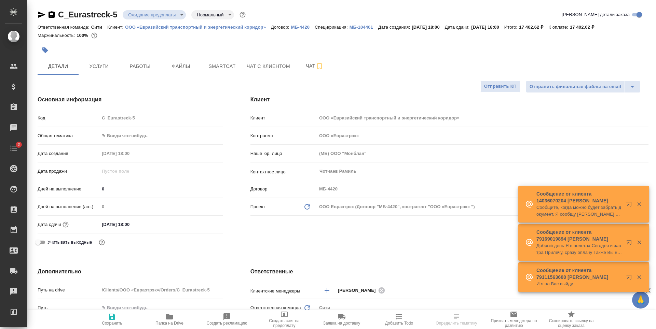
select select "RU"
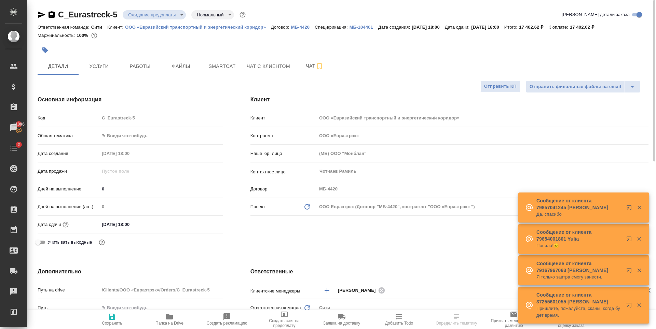
select select "RU"
type textarea "x"
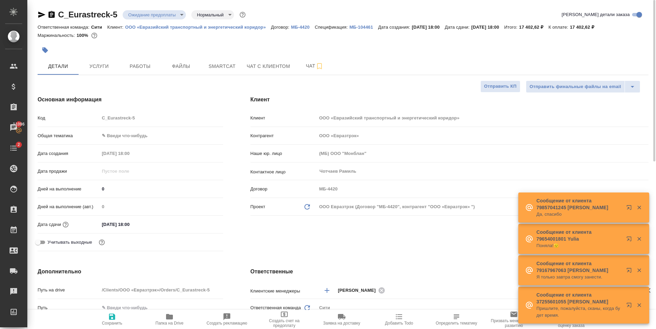
type textarea "x"
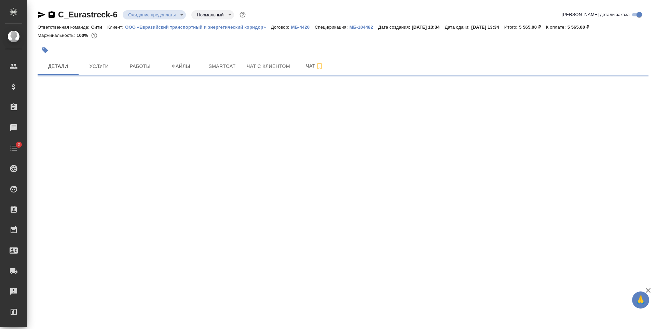
select select "RU"
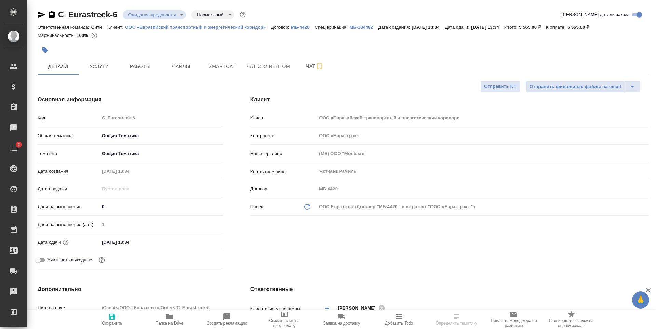
type textarea "x"
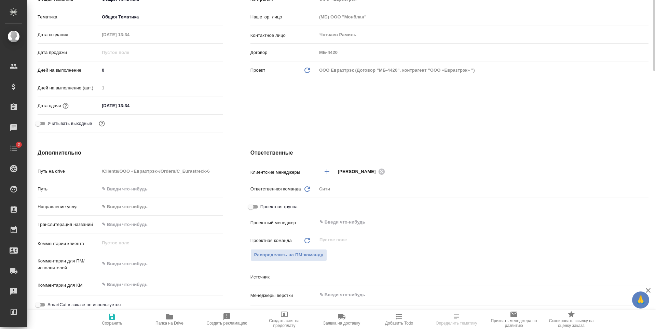
scroll to position [34, 0]
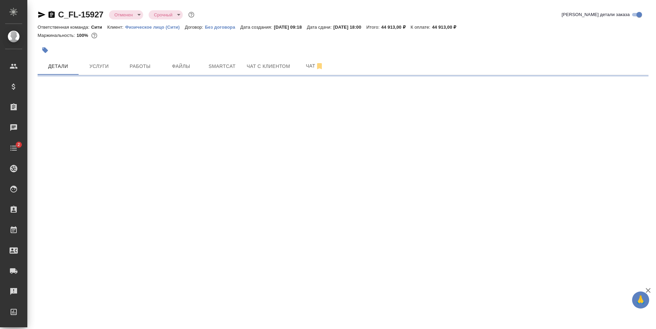
select select "RU"
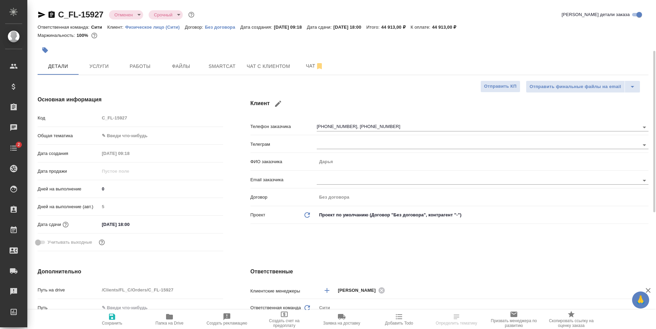
type textarea "x"
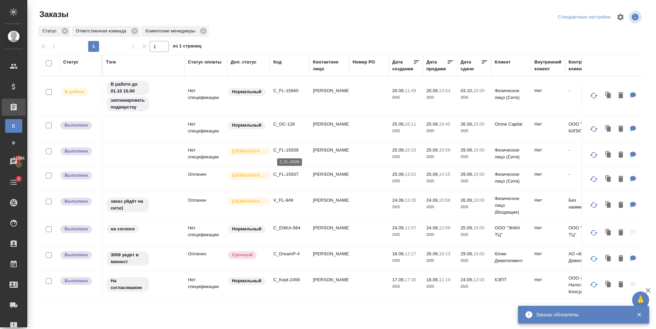
click at [278, 149] on p "C_FL-15939" at bounding box center [289, 150] width 33 height 7
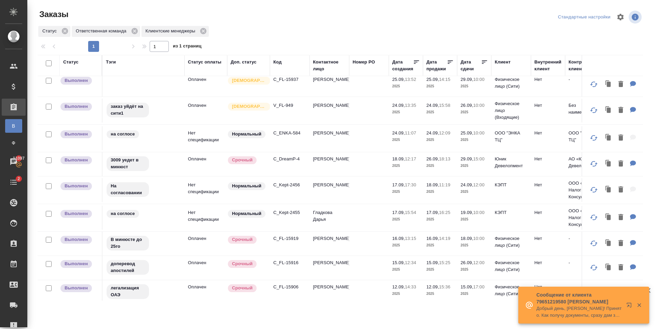
scroll to position [103, 0]
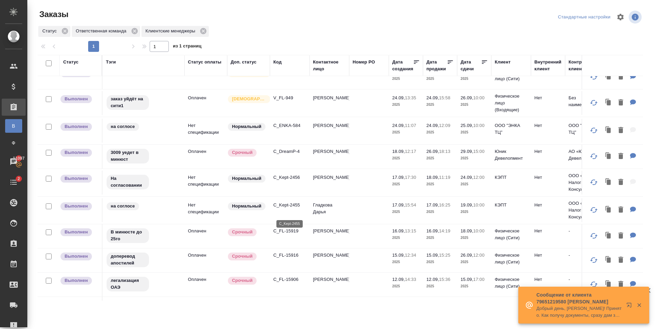
click at [289, 209] on p "C_Kept-2455" at bounding box center [289, 205] width 33 height 7
click at [284, 181] on p "C_Kept-2456" at bounding box center [289, 177] width 33 height 7
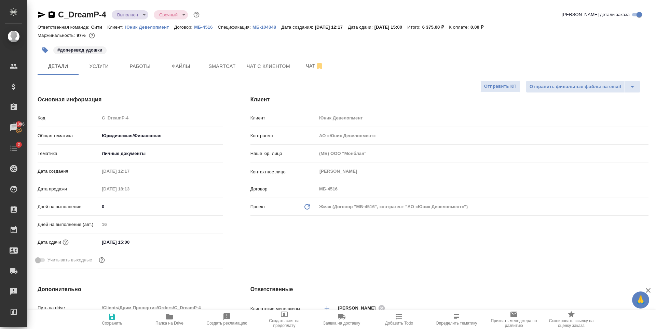
select select "RU"
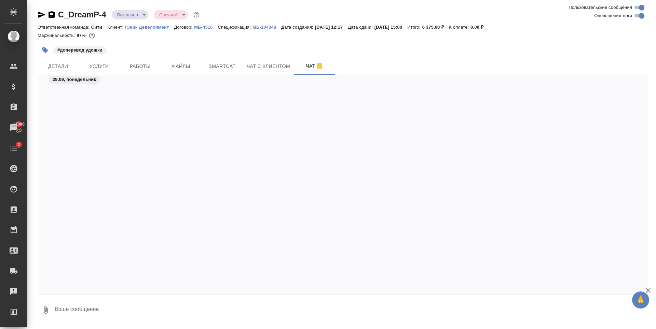
scroll to position [1060, 0]
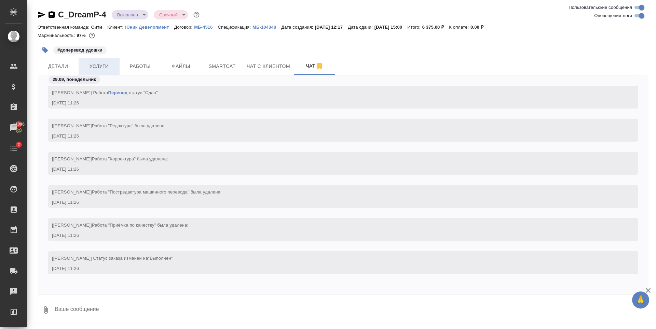
click at [105, 65] on span "Услуги" at bounding box center [99, 66] width 33 height 9
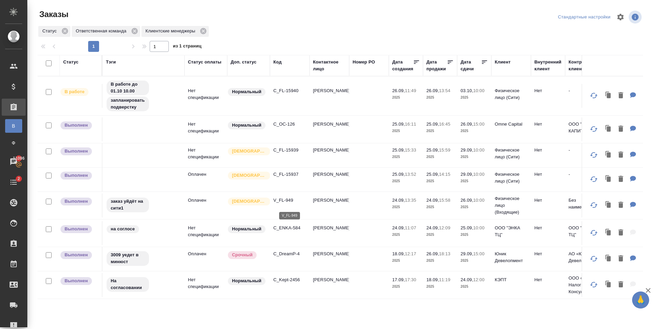
click at [284, 202] on p "V_FL-949" at bounding box center [289, 200] width 33 height 7
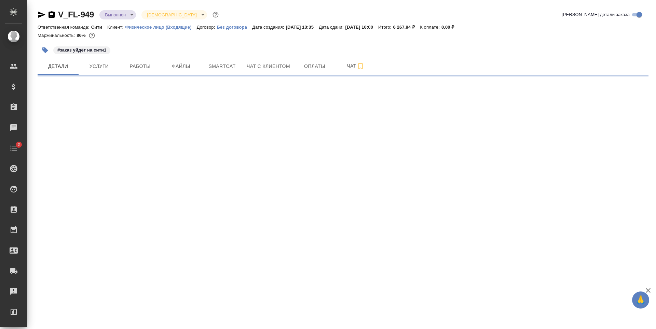
select select "RU"
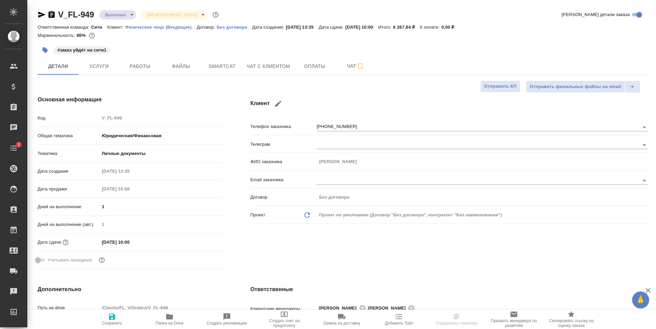
type textarea "x"
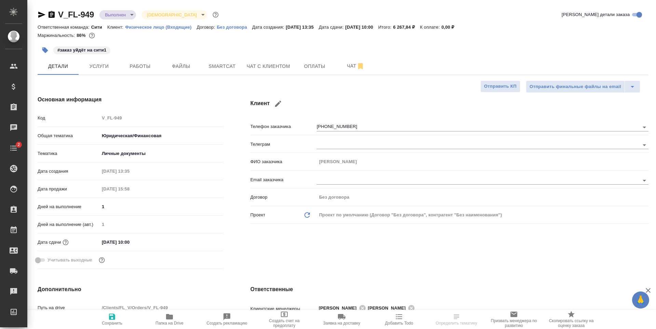
type textarea "x"
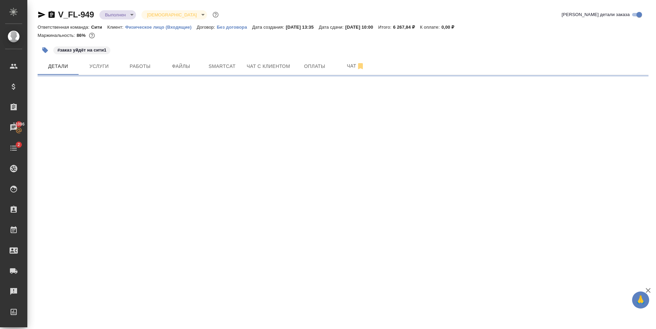
select select "RU"
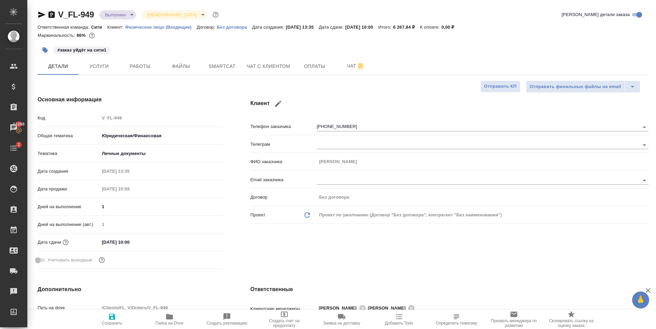
type textarea "x"
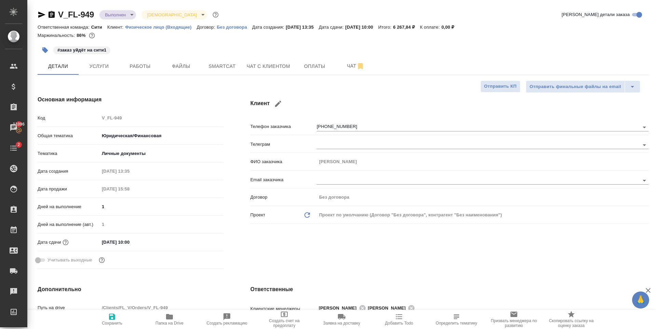
type textarea "x"
click at [218, 46] on div "#заказ уйдёт на сити1" at bounding box center [241, 50] width 407 height 15
type textarea "x"
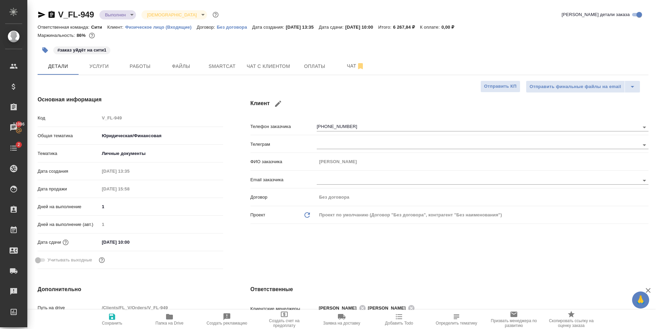
type textarea "x"
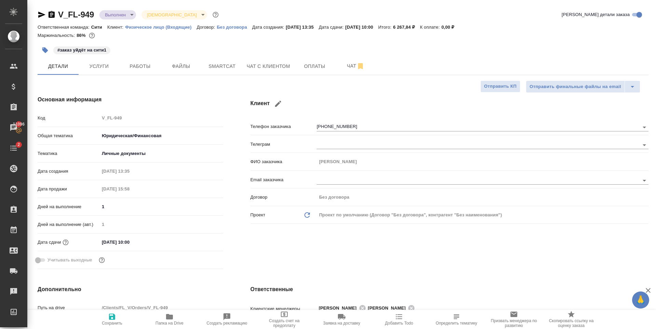
type textarea "x"
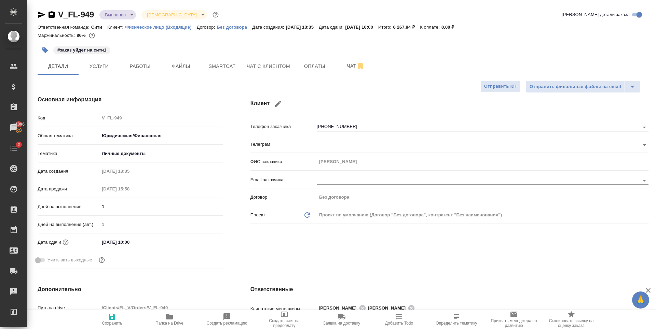
type textarea "x"
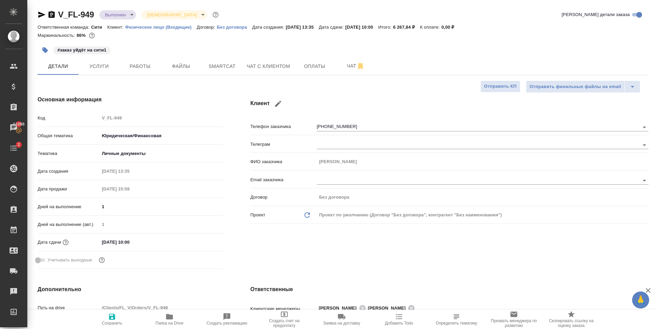
type textarea "x"
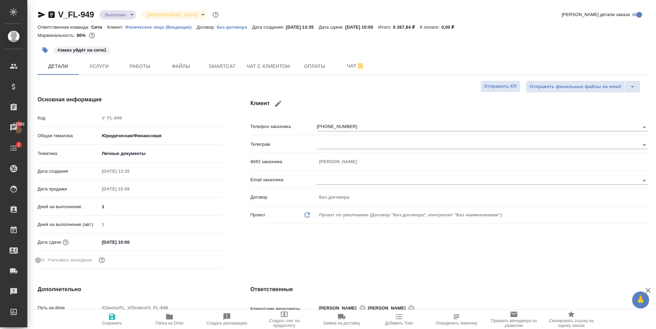
type textarea "x"
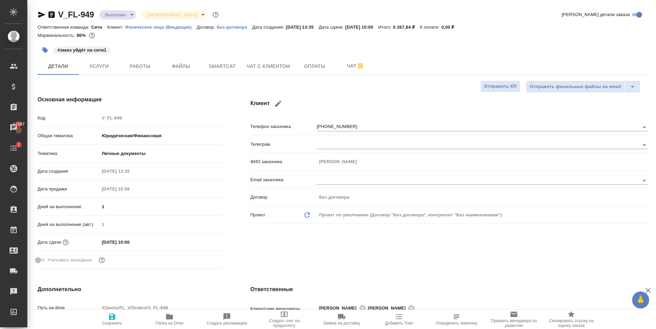
type textarea "x"
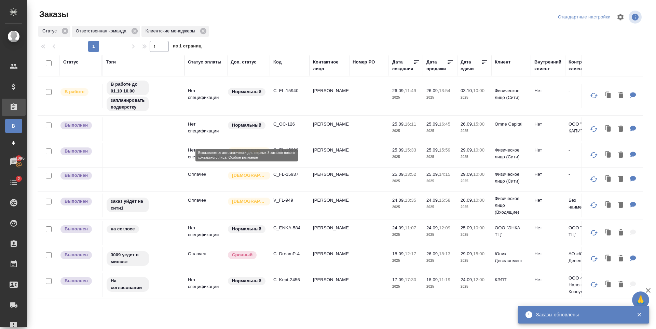
scroll to position [34, 0]
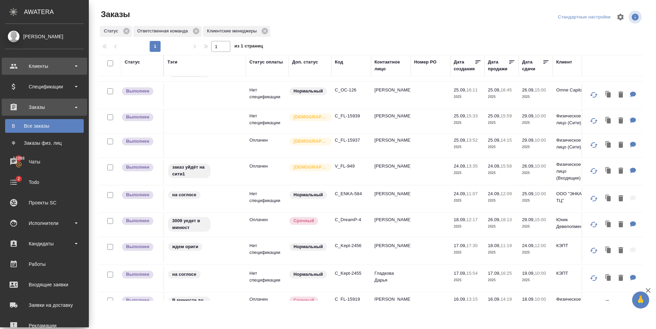
click at [56, 68] on div "Клиенты" at bounding box center [44, 66] width 79 height 10
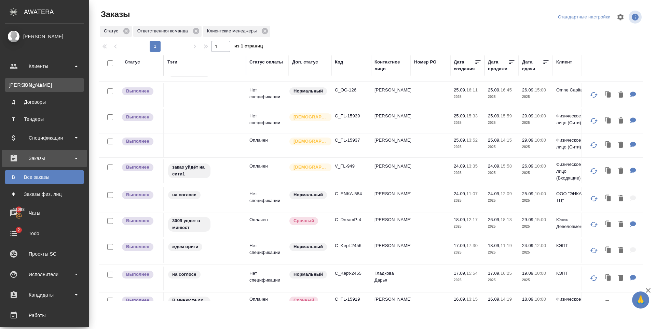
click at [56, 85] on div "Клиенты" at bounding box center [45, 85] width 72 height 7
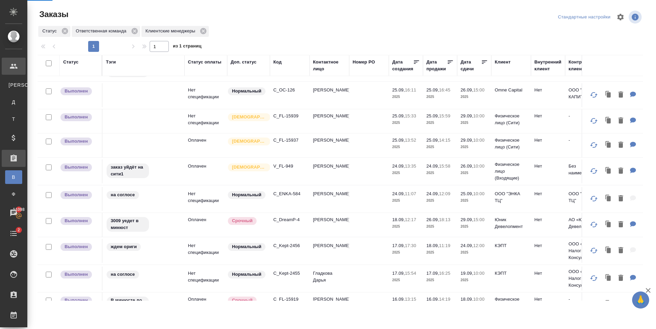
select select "RU"
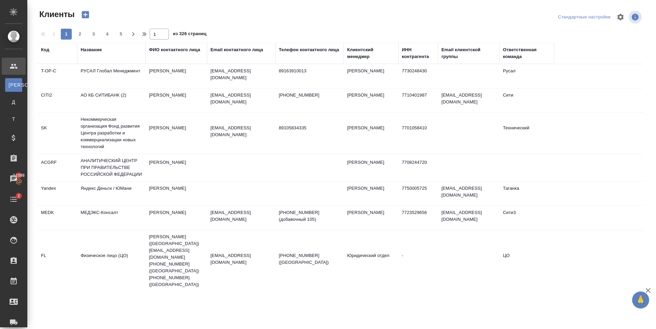
click at [247, 49] on div "Email контактного лица" at bounding box center [237, 49] width 53 height 7
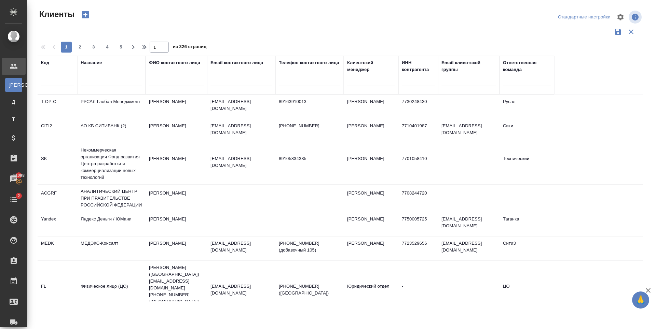
click at [229, 87] on div at bounding box center [242, 82] width 62 height 17
click at [228, 82] on input "text" at bounding box center [242, 82] width 62 height 9
paste input "[EMAIL_ADDRESS][DOMAIN_NAME]"
type input "[EMAIL_ADDRESS][DOMAIN_NAME]"
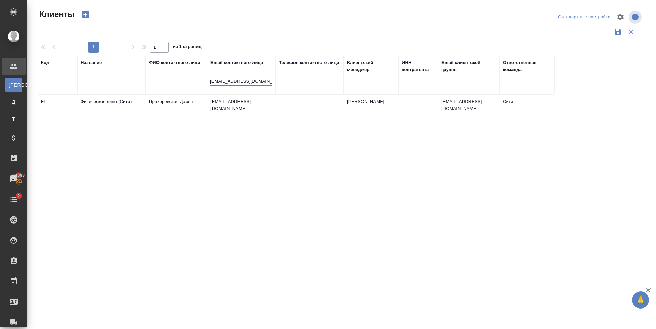
click at [230, 110] on td "[EMAIL_ADDRESS][DOMAIN_NAME]" at bounding box center [241, 107] width 68 height 24
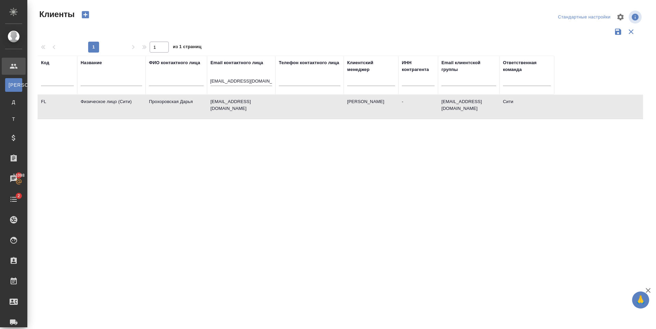
scroll to position [0, 0]
click at [230, 110] on td "[EMAIL_ADDRESS][DOMAIN_NAME]" at bounding box center [241, 107] width 68 height 24
click at [240, 83] on input "[EMAIL_ADDRESS][DOMAIN_NAME]" at bounding box center [242, 82] width 62 height 9
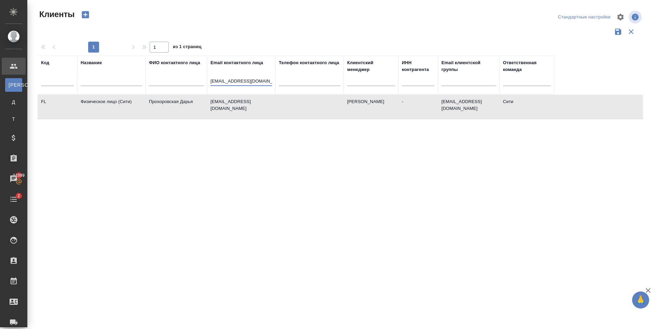
click at [240, 83] on input "[EMAIL_ADDRESS][DOMAIN_NAME]" at bounding box center [242, 82] width 62 height 9
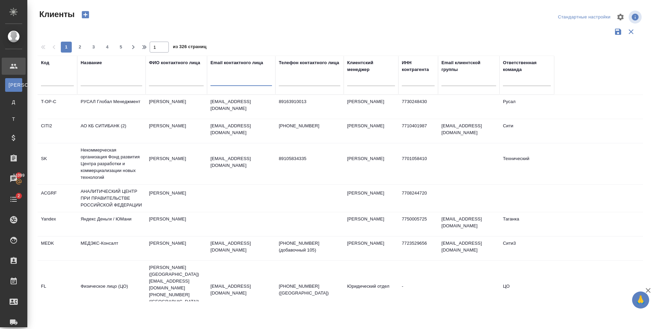
click at [96, 85] on input "text" at bounding box center [112, 82] width 62 height 9
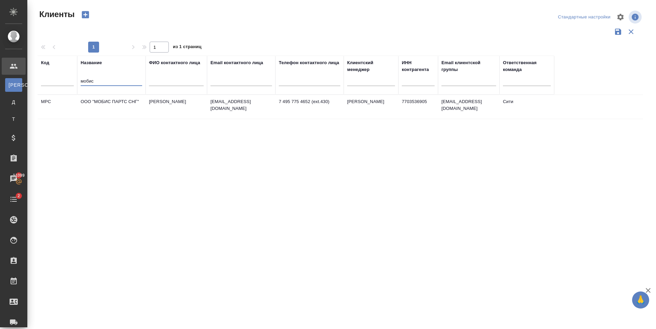
type input "мобис"
click at [101, 104] on td "ООО "МОБИС ПАРТС СНГ"" at bounding box center [111, 107] width 68 height 24
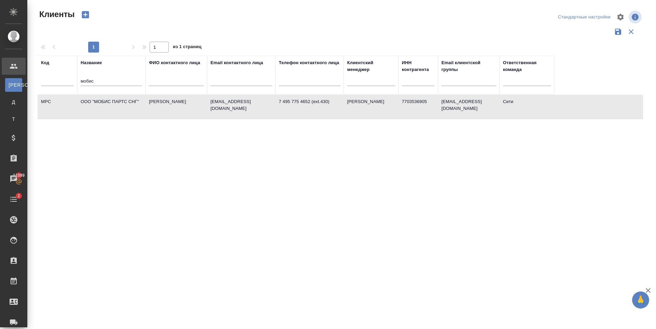
click at [101, 104] on td "ООО "МОБИС ПАРТС СНГ"" at bounding box center [111, 107] width 68 height 24
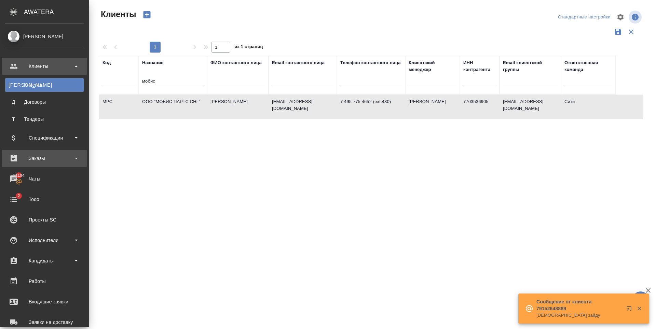
click at [54, 159] on div "Заказы" at bounding box center [44, 158] width 79 height 10
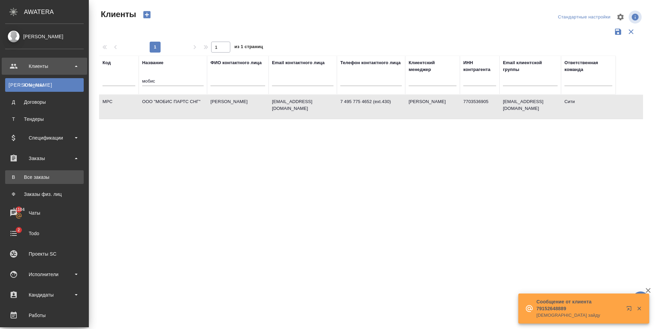
click at [58, 178] on div "Все заказы" at bounding box center [45, 177] width 72 height 7
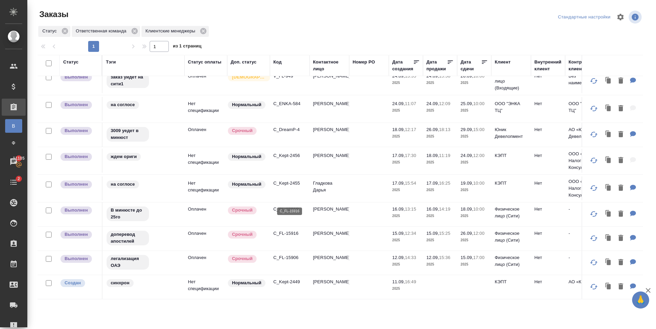
scroll to position [205, 0]
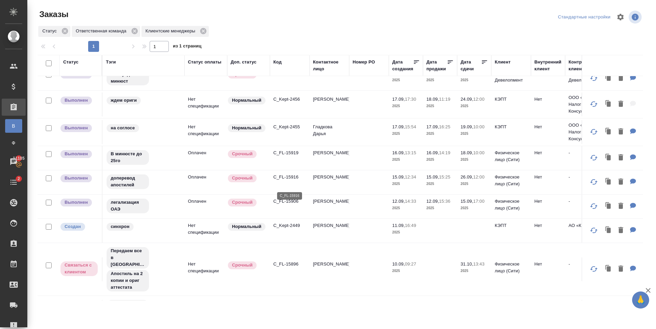
click at [284, 181] on p "C_FL-15916" at bounding box center [289, 177] width 33 height 7
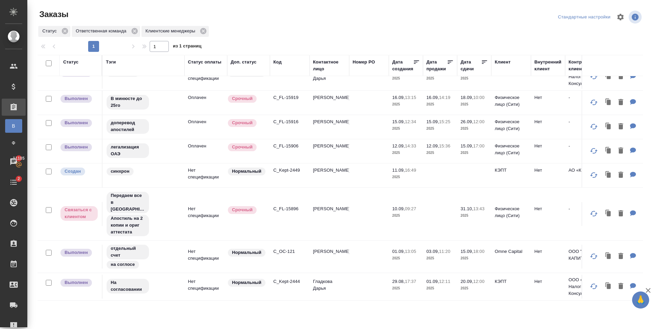
scroll to position [276, 0]
click at [282, 279] on p "C_Kept-2444" at bounding box center [289, 282] width 33 height 7
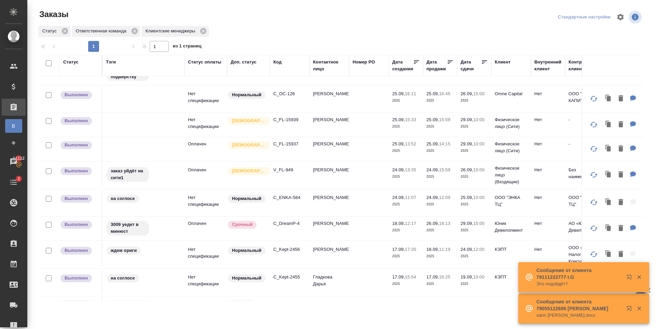
scroll to position [0, 0]
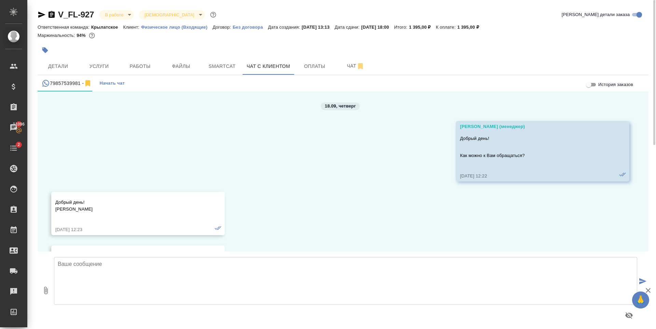
scroll to position [2444, 0]
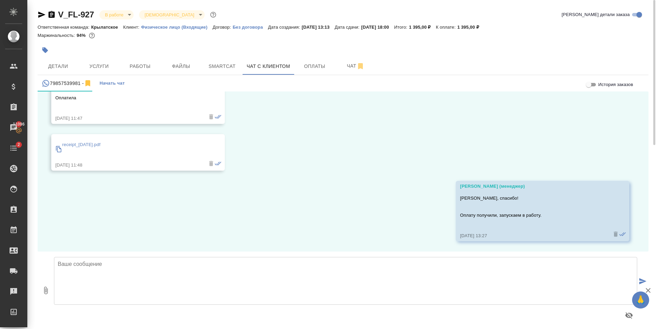
click at [98, 52] on div at bounding box center [241, 50] width 407 height 15
click at [99, 58] on button "Услуги" at bounding box center [99, 66] width 41 height 17
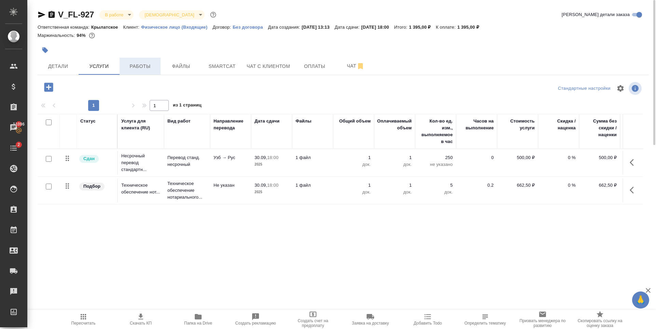
click at [124, 72] on button "Работы" at bounding box center [140, 66] width 41 height 17
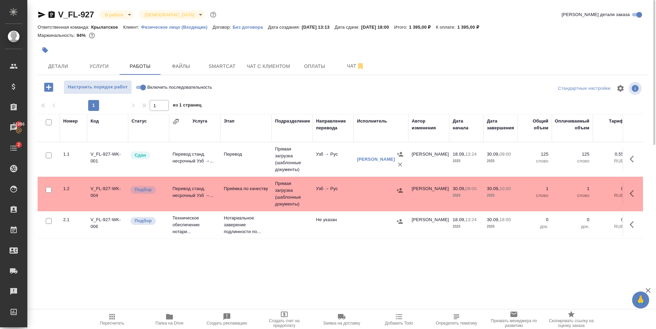
click at [288, 50] on div at bounding box center [241, 50] width 407 height 15
click at [38, 15] on icon "button" at bounding box center [42, 15] width 8 height 8
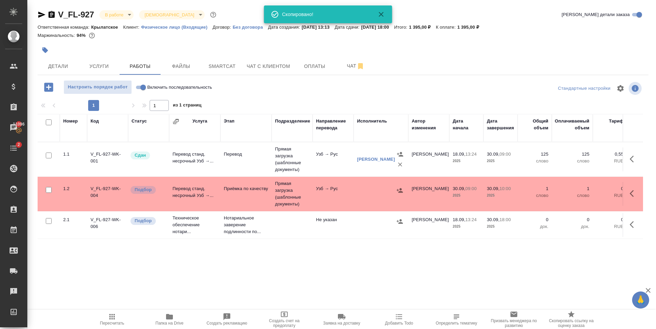
click at [241, 42] on div at bounding box center [343, 41] width 611 height 1
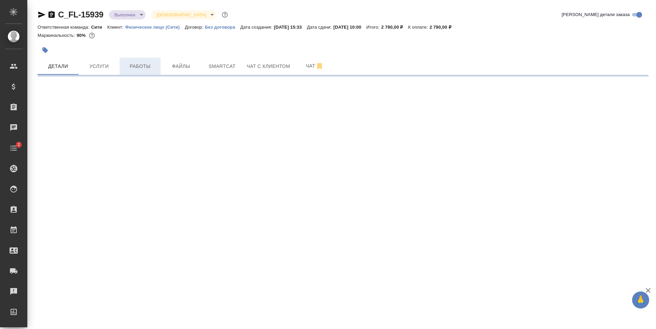
select select "RU"
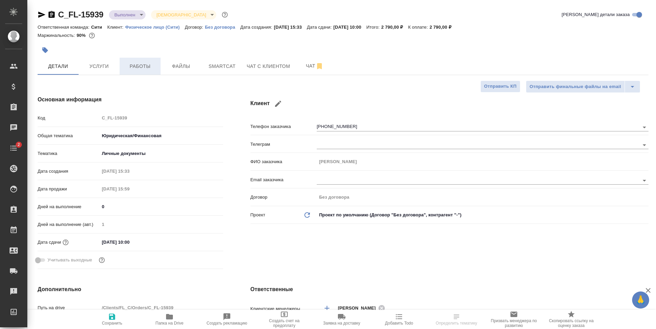
type textarea "x"
click at [146, 69] on span "Работы" at bounding box center [140, 66] width 33 height 9
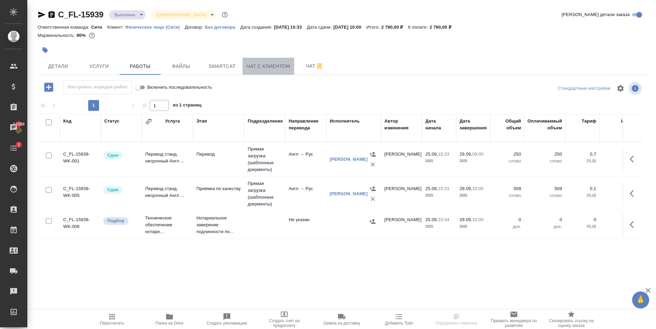
click at [255, 67] on span "Чат с клиентом" at bounding box center [268, 66] width 43 height 9
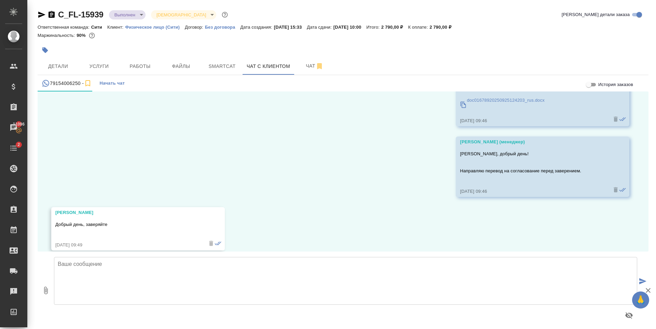
scroll to position [208, 0]
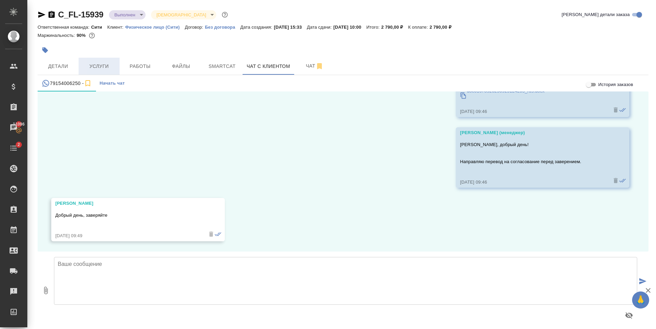
click at [92, 65] on span "Услуги" at bounding box center [99, 66] width 33 height 9
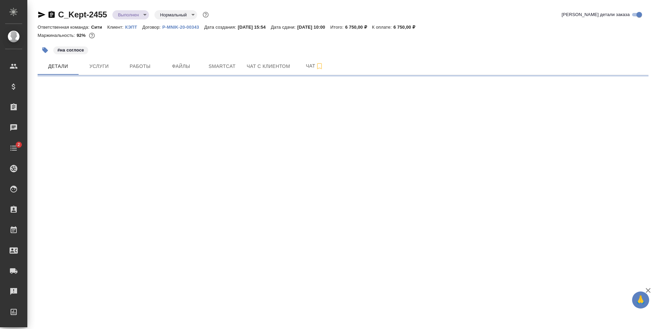
select select "RU"
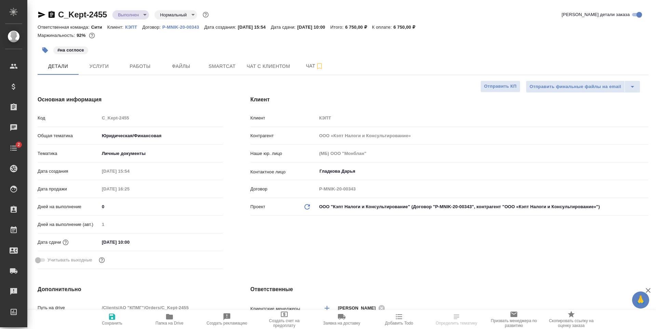
type textarea "x"
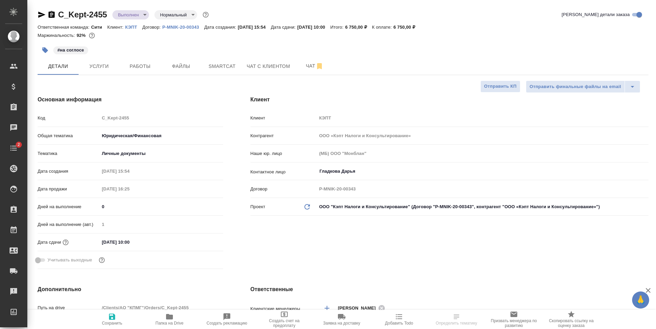
type textarea "x"
click at [170, 64] on span "Файлы" at bounding box center [181, 66] width 33 height 9
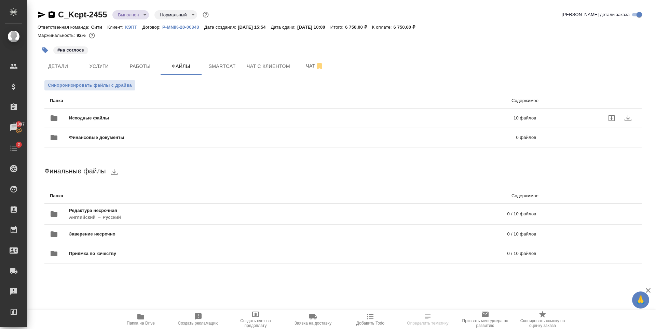
click at [132, 111] on div "Исходные файлы 10 файлов" at bounding box center [293, 118] width 486 height 16
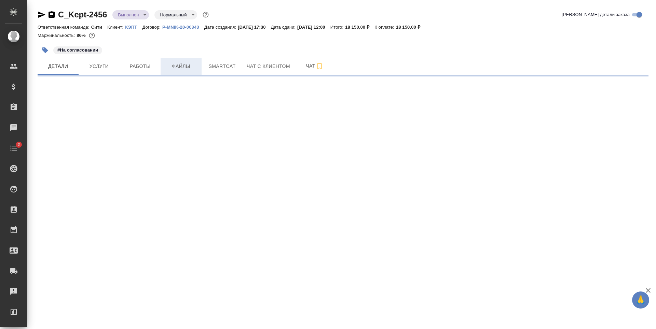
click at [183, 71] on button "Файлы" at bounding box center [181, 66] width 41 height 17
select select "RU"
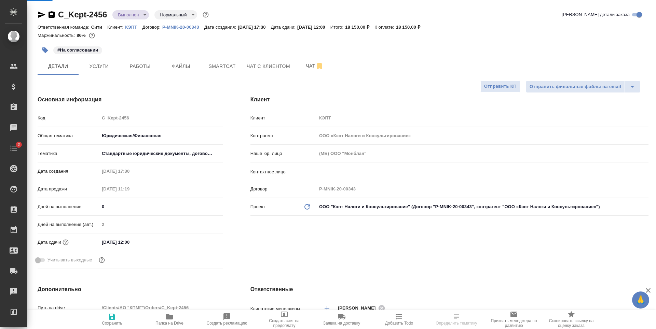
type textarea "x"
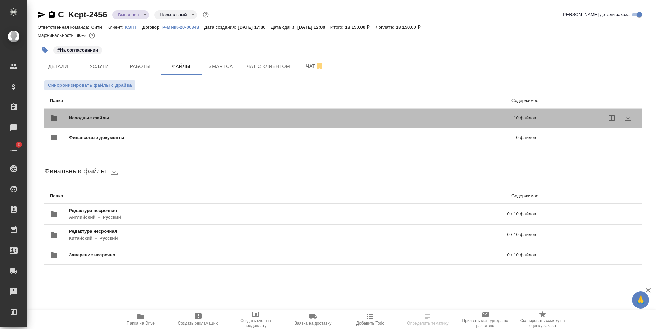
click at [138, 114] on div "Исходные файлы 10 файлов" at bounding box center [293, 118] width 486 height 16
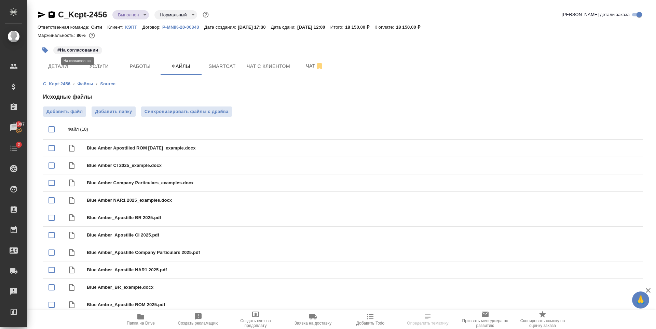
click at [46, 47] on icon "button" at bounding box center [45, 50] width 7 height 7
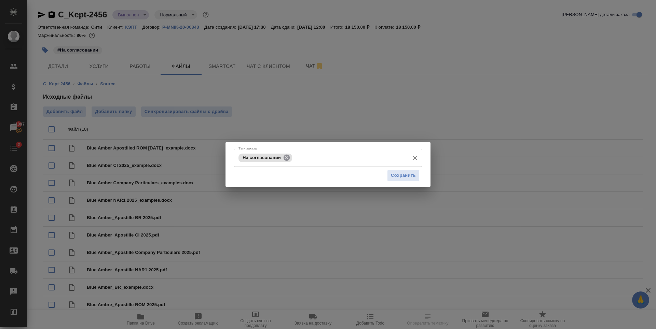
click at [287, 156] on icon at bounding box center [287, 157] width 6 height 6
click at [292, 165] on div "Тэги заказа" at bounding box center [328, 158] width 189 height 18
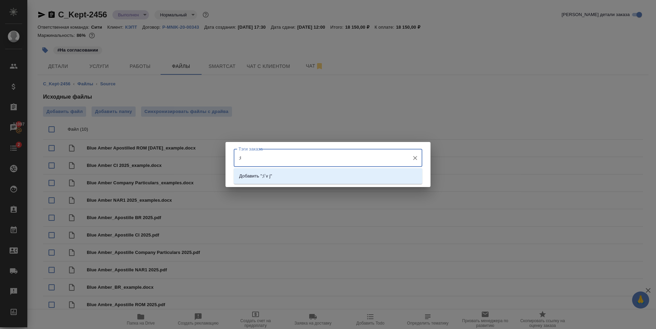
type input ";"
type input ";l`v jhbub"
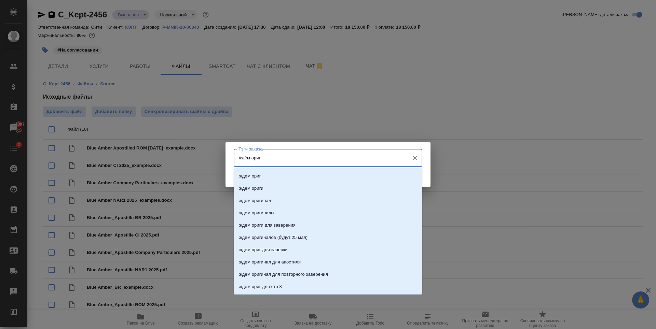
type input "ждём ориги"
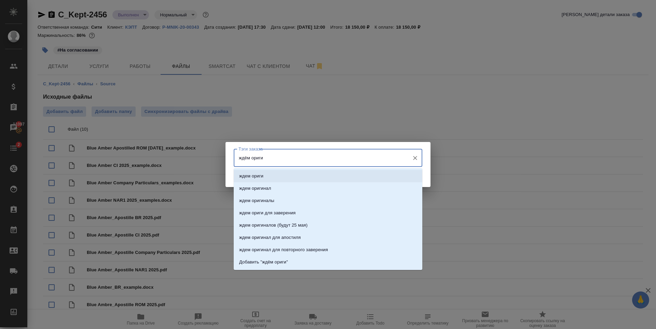
click at [282, 174] on li "ждем ориги" at bounding box center [328, 176] width 189 height 12
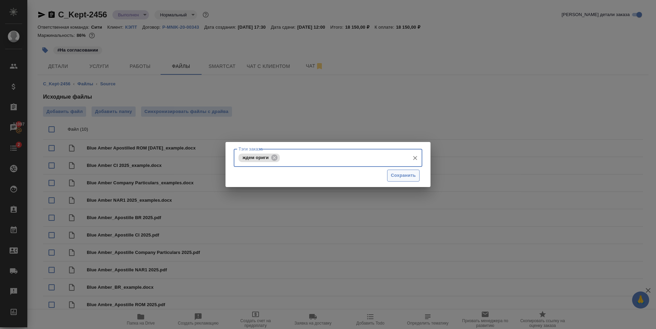
click at [414, 173] on span "Сохранить" at bounding box center [403, 176] width 25 height 8
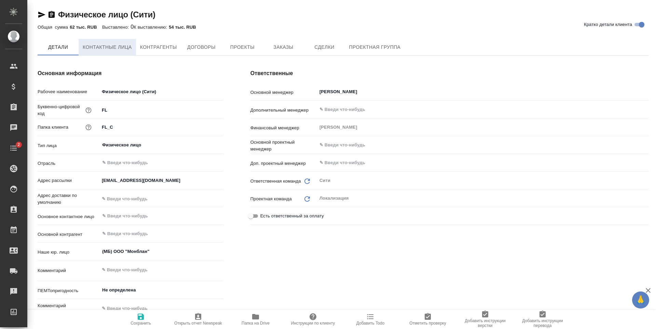
type textarea "x"
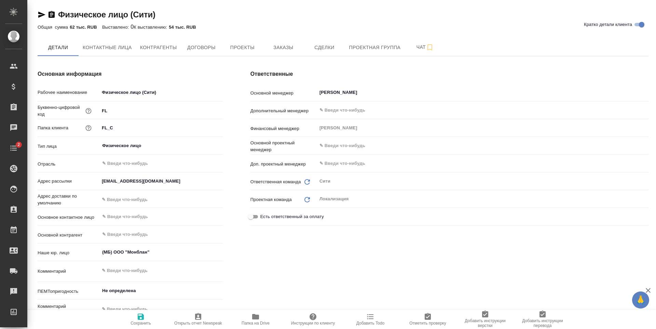
type textarea "x"
click at [295, 46] on span "Заказы" at bounding box center [283, 47] width 33 height 9
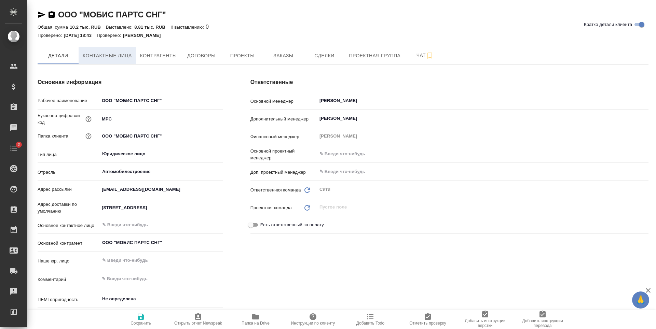
type textarea "x"
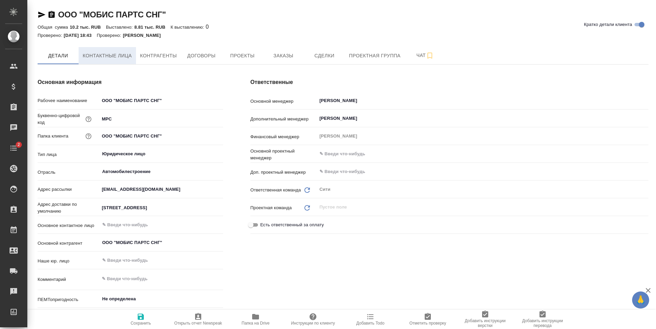
type textarea "x"
click at [116, 47] on button "Контактные лица" at bounding box center [107, 55] width 57 height 17
select select "RU"
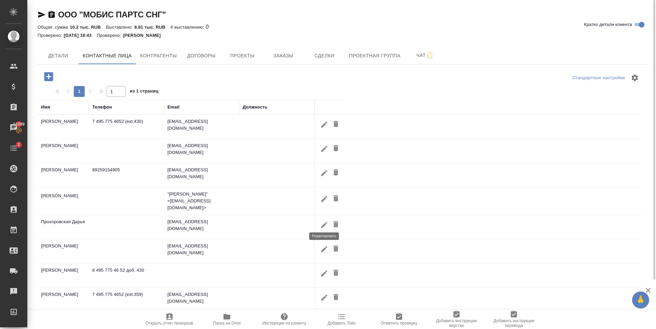
click at [326, 222] on icon "button" at bounding box center [324, 225] width 8 height 8
type input "Дарья"
type input "Прохоровская"
type textarea "Пресненская наб., д. 10, блок С, офис сити1"
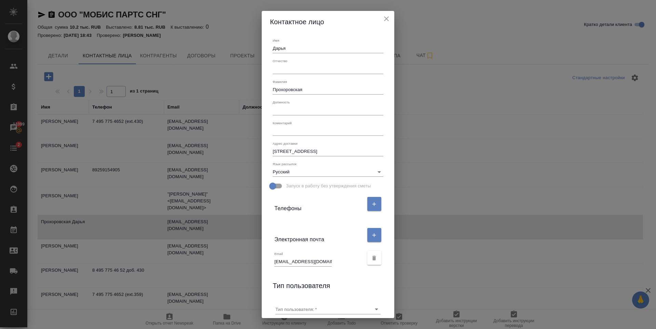
scroll to position [38, 0]
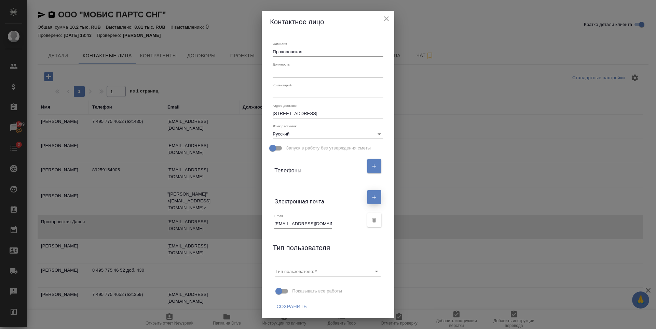
click at [374, 196] on icon "button" at bounding box center [374, 197] width 6 height 6
click at [297, 246] on input "text" at bounding box center [302, 247] width 57 height 10
paste input "d.prokhorovskaya@mobis.com"
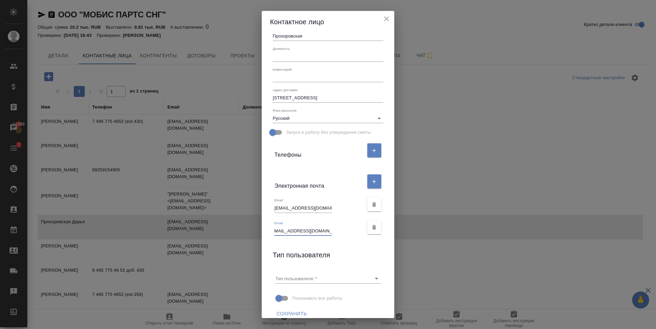
scroll to position [61, 0]
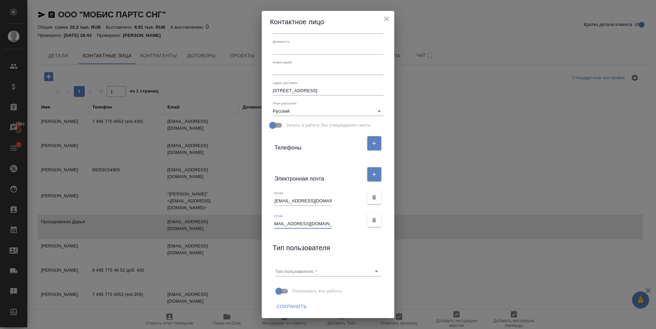
type input "d.prokhorovskaya@mobis.com"
click at [299, 308] on span "Сохранить" at bounding box center [292, 307] width 30 height 9
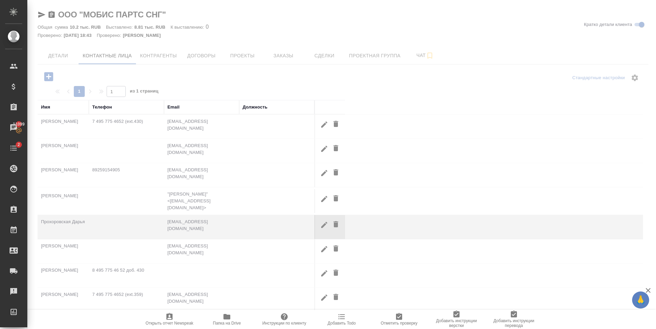
scroll to position [0, 0]
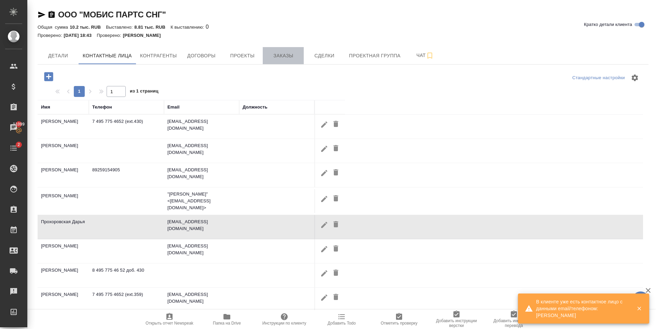
click at [286, 51] on button "Заказы" at bounding box center [283, 55] width 41 height 17
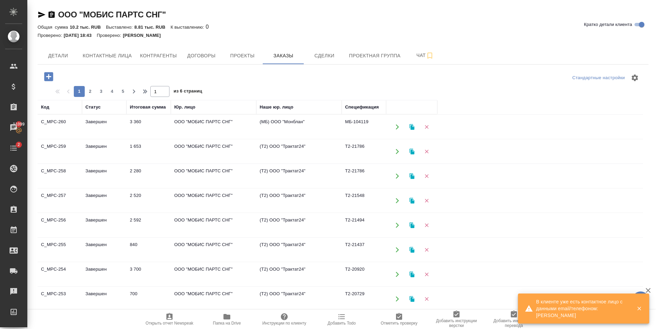
click at [52, 76] on icon "button" at bounding box center [48, 76] width 9 height 9
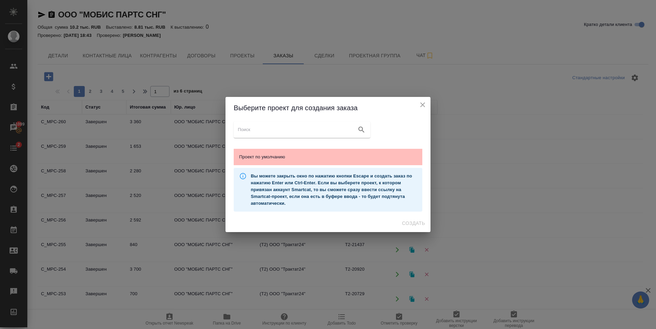
click at [352, 155] on span "Проект по умолчанию" at bounding box center [328, 157] width 178 height 7
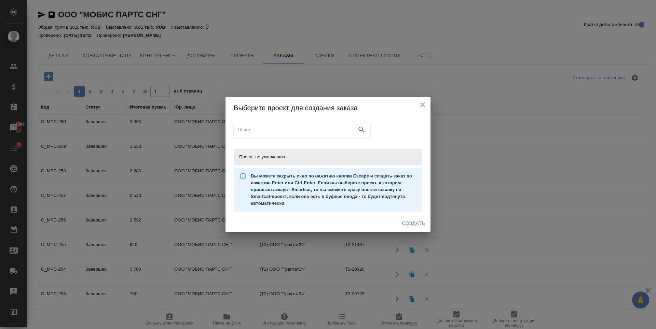
click at [407, 225] on span "Создать" at bounding box center [413, 223] width 23 height 9
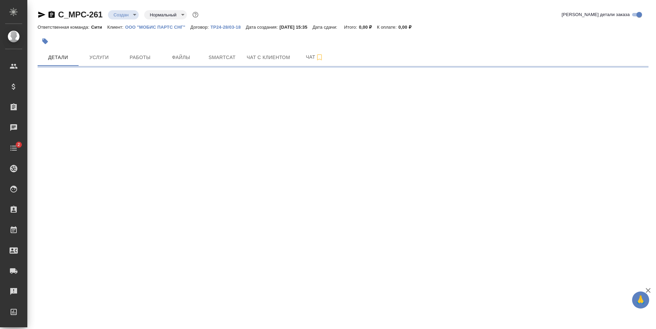
select select "RU"
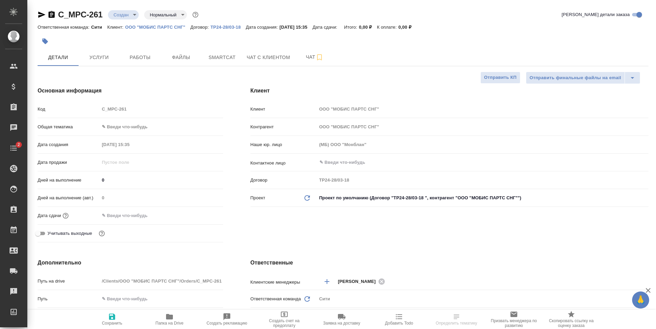
type textarea "x"
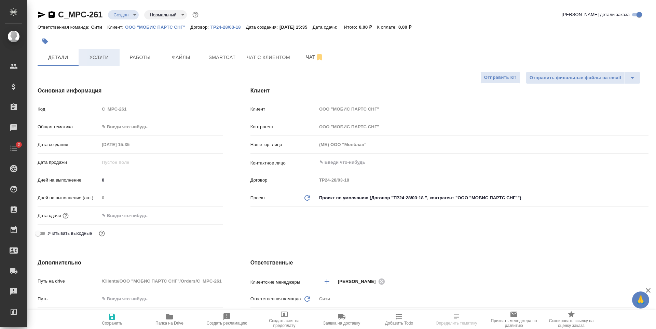
type textarea "x"
click at [94, 60] on span "Услуги" at bounding box center [99, 57] width 33 height 9
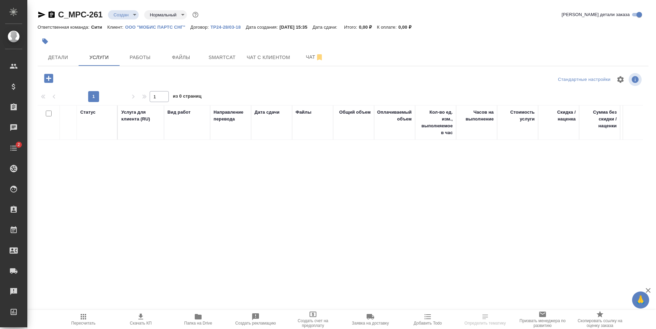
click at [45, 77] on icon "button" at bounding box center [48, 78] width 9 height 9
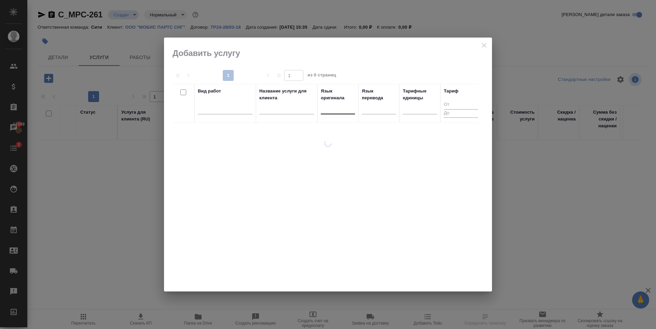
click at [333, 104] on div at bounding box center [338, 108] width 34 height 10
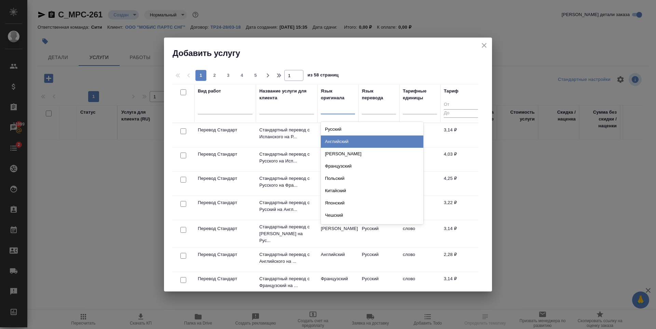
click at [330, 144] on div "Английский" at bounding box center [372, 142] width 103 height 12
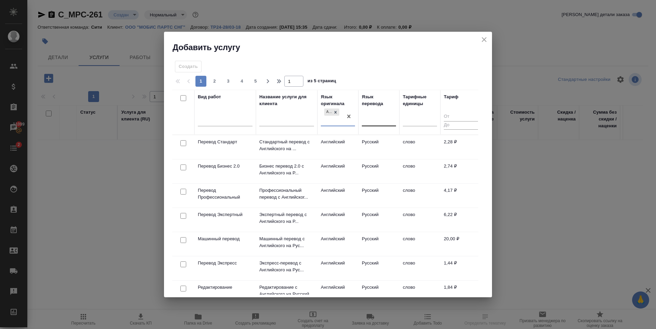
click at [367, 122] on div at bounding box center [379, 120] width 34 height 10
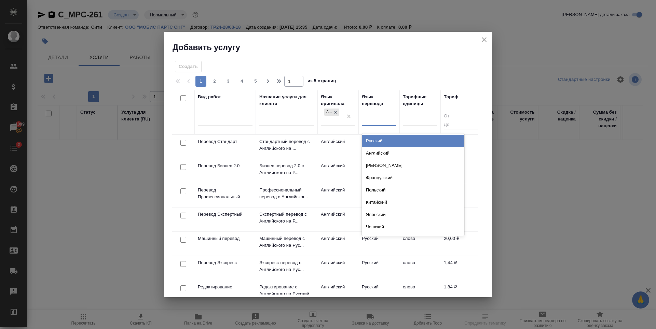
click at [377, 141] on div "Русский" at bounding box center [413, 141] width 103 height 12
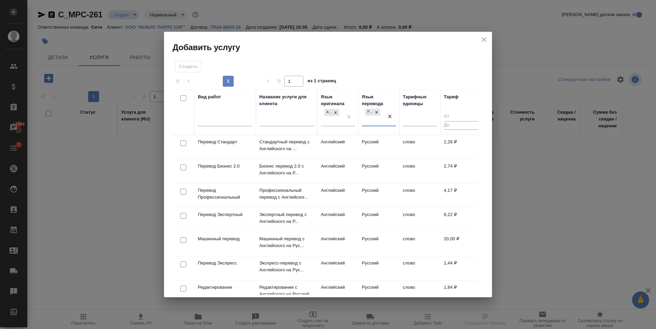
click at [182, 144] on input "checkbox" at bounding box center [183, 143] width 6 height 6
checkbox input "true"
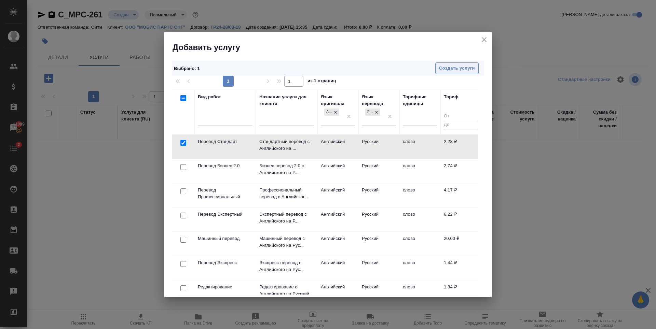
click at [466, 70] on span "Создать услуги" at bounding box center [457, 69] width 36 height 8
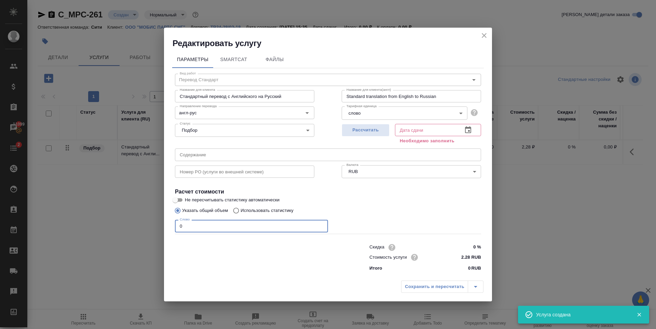
drag, startPoint x: 233, startPoint y: 224, endPoint x: 36, endPoint y: 231, distance: 197.0
click at [36, 231] on div "Редактировать услугу Параметры SmartCat Файлы Вид работ Перевод Стандарт Вид ра…" at bounding box center [328, 164] width 656 height 329
type input "1200"
click at [363, 130] on span "Рассчитать" at bounding box center [366, 130] width 40 height 8
type input "[DATE] 12:23"
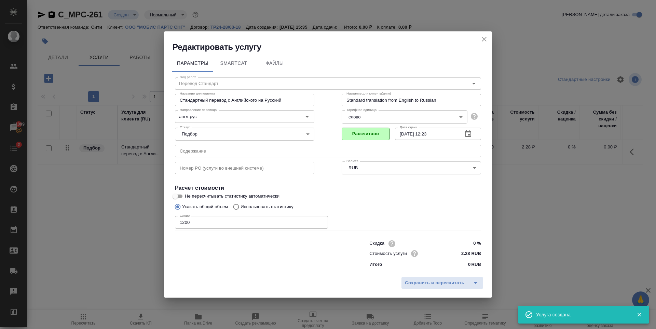
click at [432, 276] on div "Сохранить и пересчитать" at bounding box center [328, 286] width 328 height 24
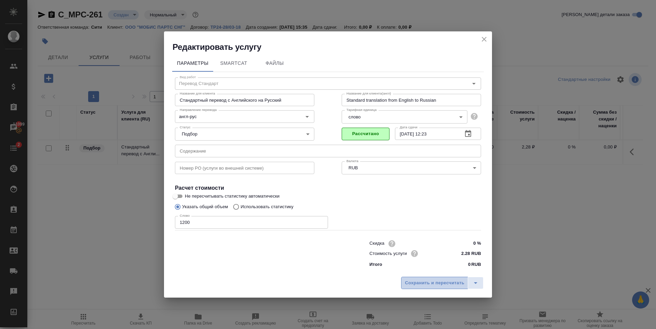
click at [433, 279] on button "Сохранить и пересчитать" at bounding box center [434, 283] width 67 height 12
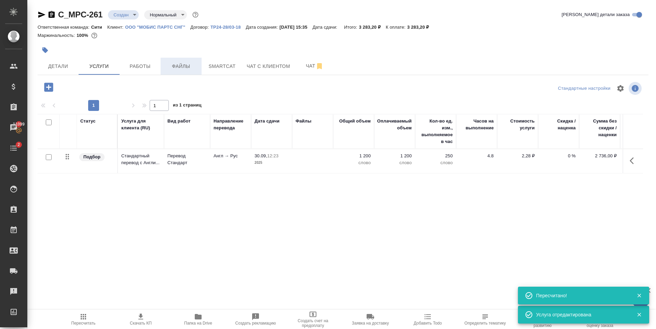
click at [167, 71] on button "Файлы" at bounding box center [181, 66] width 41 height 17
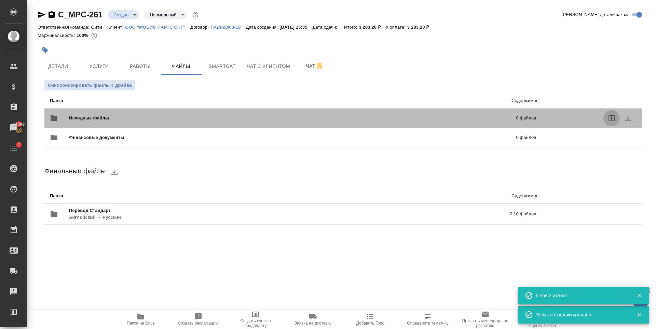
click at [615, 121] on icon "uploadFiles" at bounding box center [612, 118] width 6 height 6
click at [0, 0] on input "uploadFiles" at bounding box center [0, 0] width 0 height 0
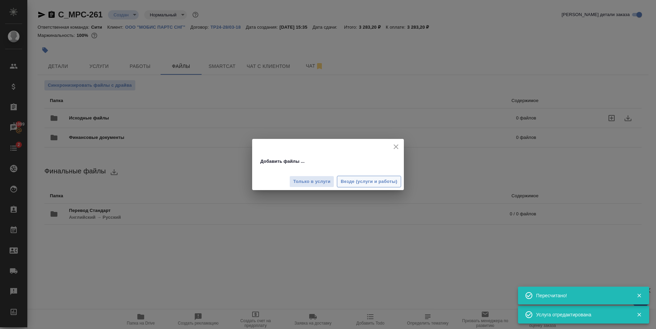
click at [344, 183] on span "Везде (услуги и работы)" at bounding box center [369, 182] width 57 height 8
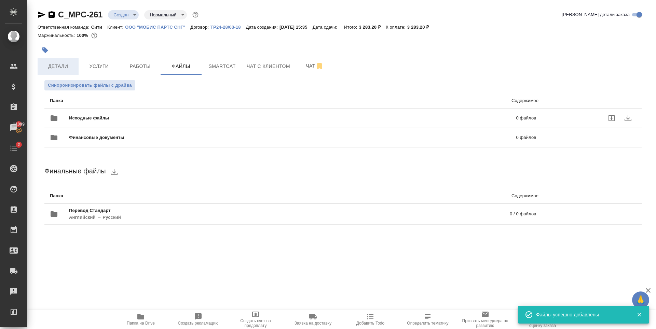
click at [63, 64] on span "Детали" at bounding box center [58, 66] width 33 height 9
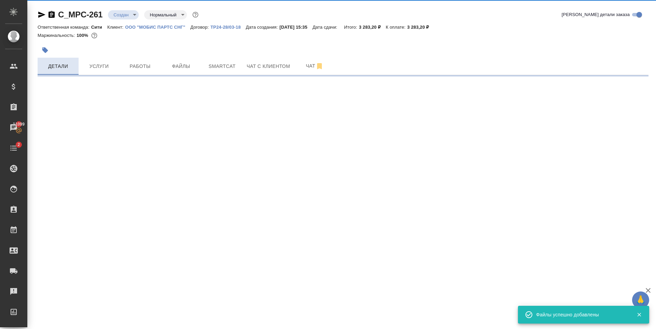
select select "RU"
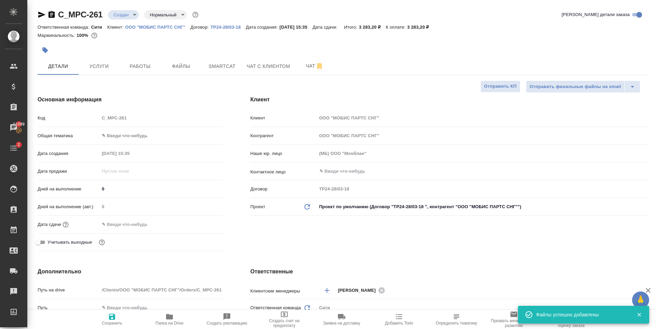
type textarea "x"
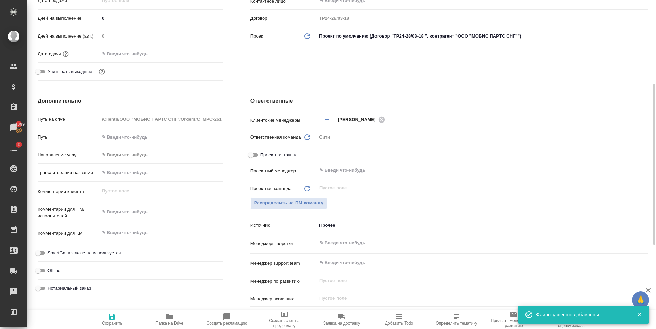
click at [134, 227] on div "x" at bounding box center [161, 233] width 124 height 15
type textarea "x"
click at [141, 215] on textarea at bounding box center [161, 212] width 124 height 12
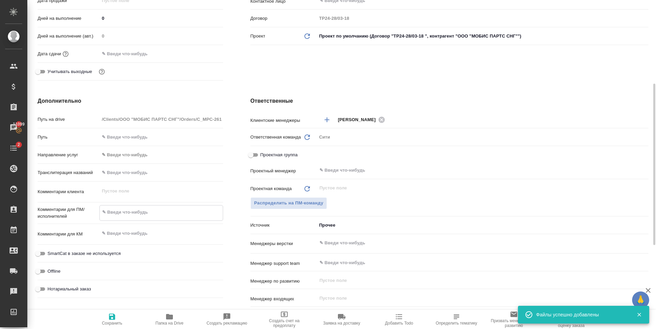
type textarea "x"
type textarea "с"
type textarea "x"
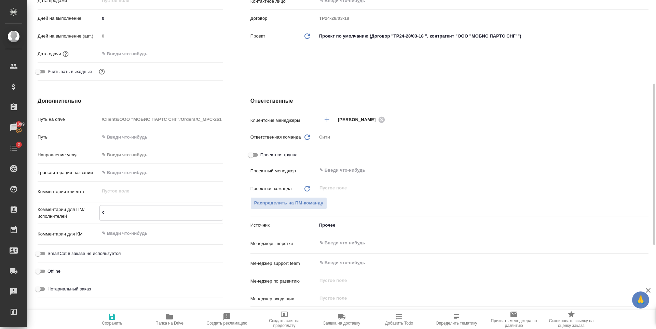
type textarea "x"
type textarea "сд"
type textarea "x"
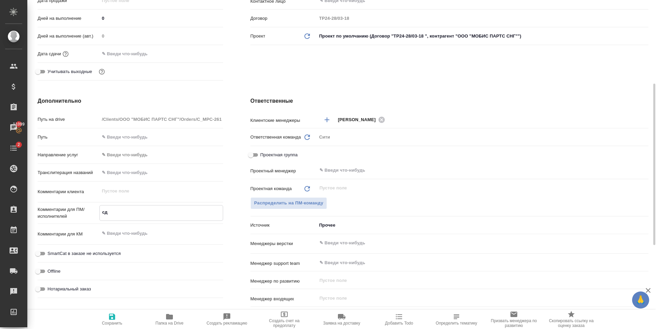
type textarea "сде"
type textarea "x"
type textarea "сдел"
type textarea "x"
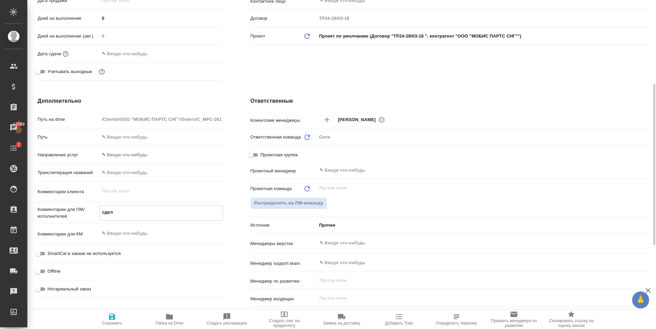
type textarea "x"
type textarea "сдела"
type textarea "x"
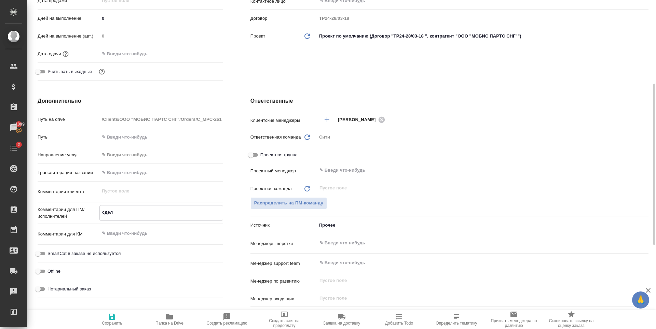
type textarea "x"
type textarea "сделай"
type textarea "x"
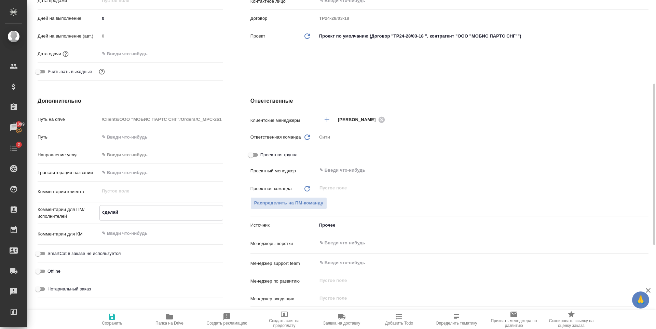
type textarea "x"
type textarea "сделайт"
type textarea "x"
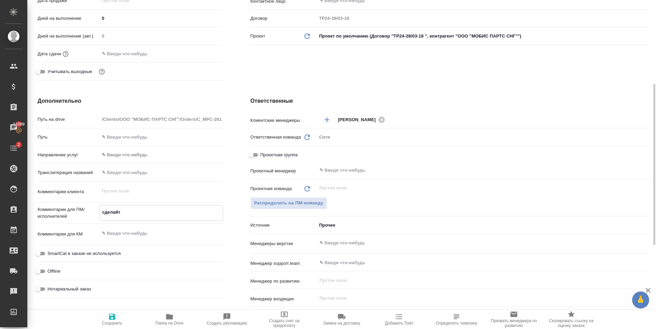
type textarea "сделайте"
type textarea "x"
type textarea "сделайте"
type textarea "x"
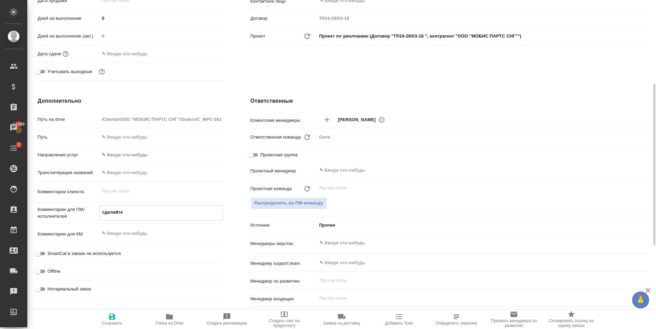
type textarea "x"
type textarea "сделайте т"
type textarea "x"
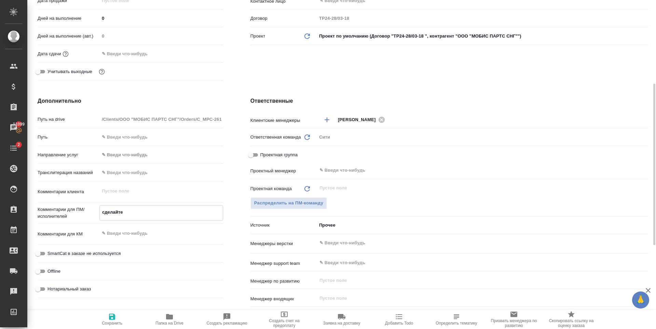
type textarea "x"
type textarea "сделайте ти"
type textarea "x"
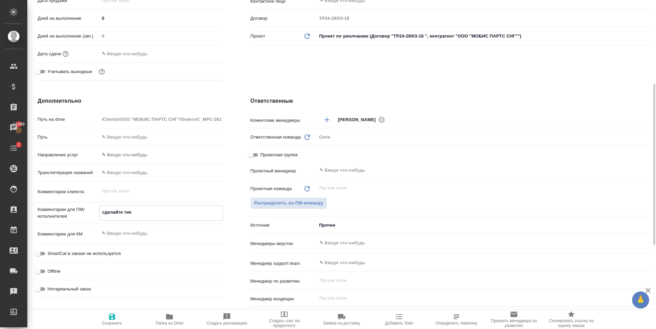
type textarea "сделайте тике"
type textarea "x"
type textarea "сделайте тикет"
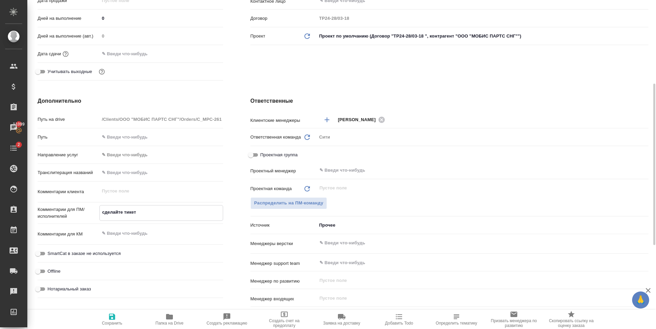
type textarea "x"
type textarea "сделайте тикет,"
type textarea "x"
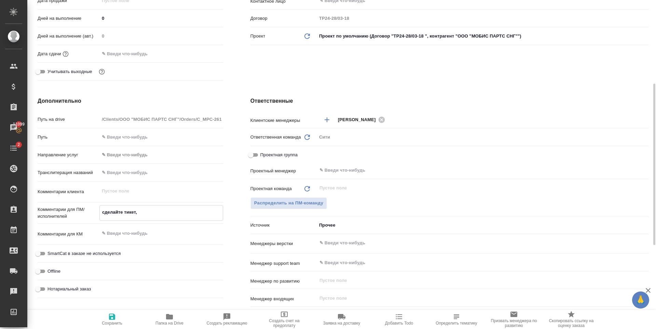
type textarea "x"
type textarea "сделайте тикет,"
type textarea "x"
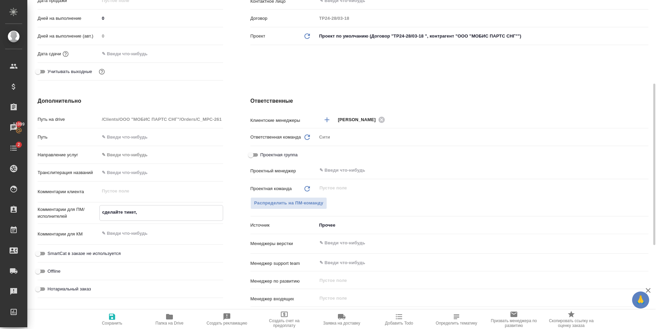
type textarea "x"
type textarea "сделайте тикет, п"
type textarea "x"
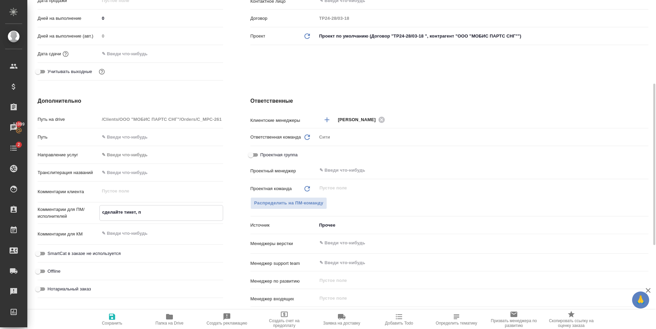
type textarea "сделайте тикет, пл"
type textarea "x"
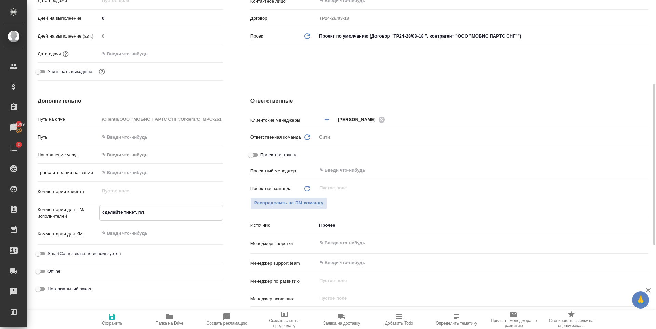
type textarea "сделайте тикет, пли"
type textarea "x"
type textarea "сделайте тикет, плиз"
type textarea "x"
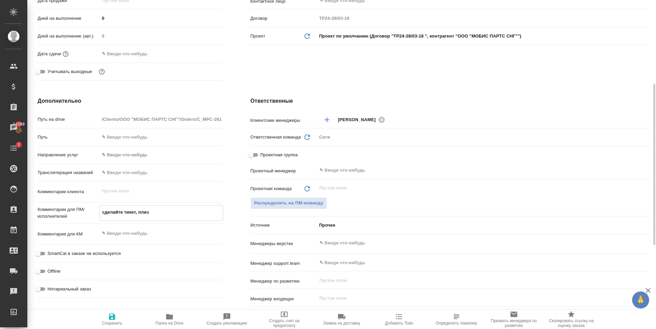
type textarea "x"
type textarea "сделайте тикет, плиз"
type textarea "x"
click at [115, 319] on icon "button" at bounding box center [112, 317] width 6 height 6
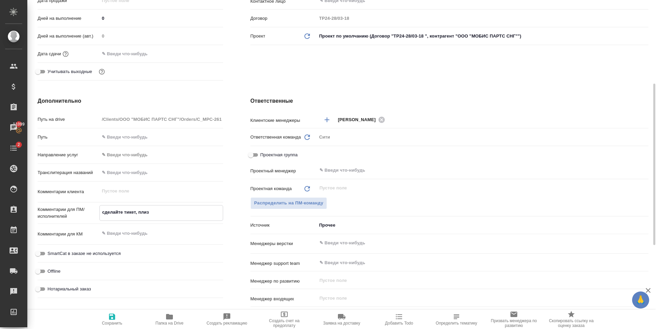
type textarea "x"
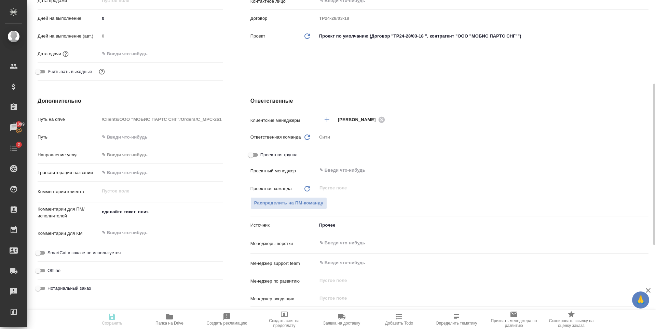
type textarea "x"
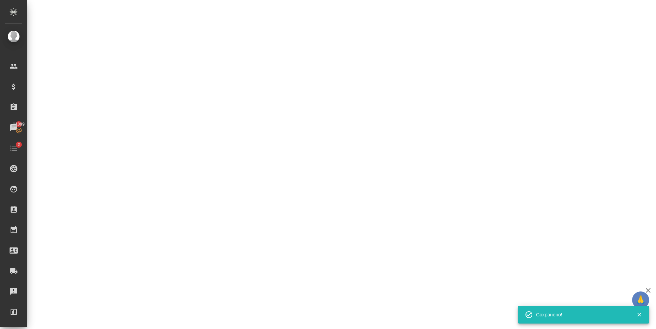
select select "RU"
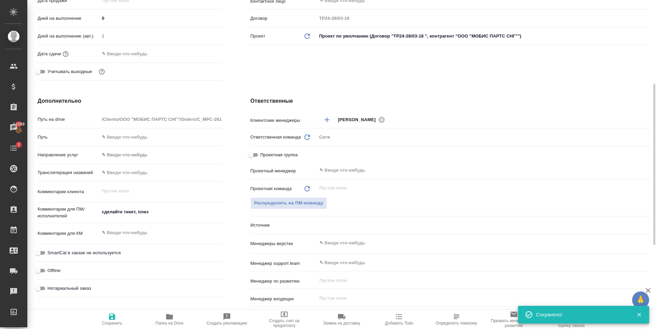
type textarea "x"
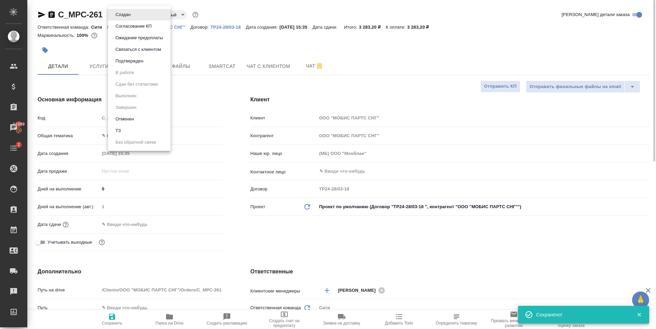
click at [127, 16] on body "🙏 .cls-1 fill:#fff; AWATERA Zaytseva Svetlana Клиенты Спецификации Заказы 11099…" at bounding box center [328, 164] width 656 height 329
click at [132, 133] on li "ТЗ" at bounding box center [139, 131] width 63 height 12
type textarea "x"
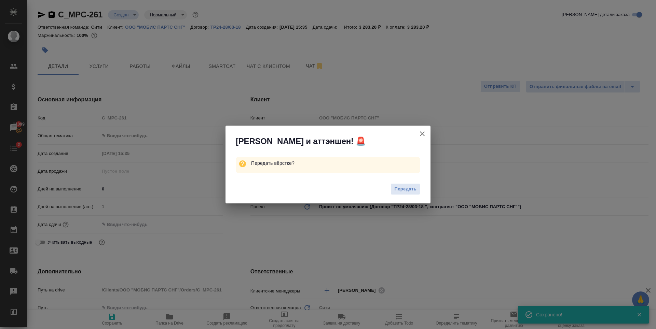
click at [405, 189] on span "Передать" at bounding box center [405, 190] width 22 height 8
type textarea "x"
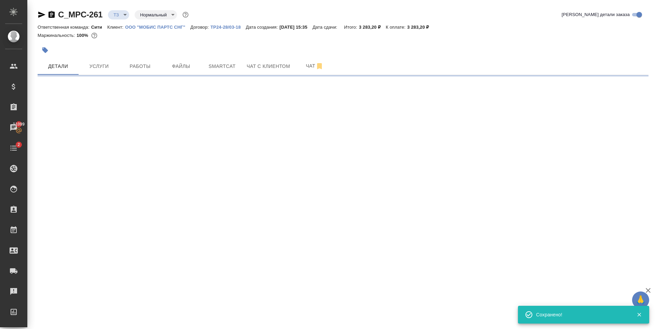
select select "RU"
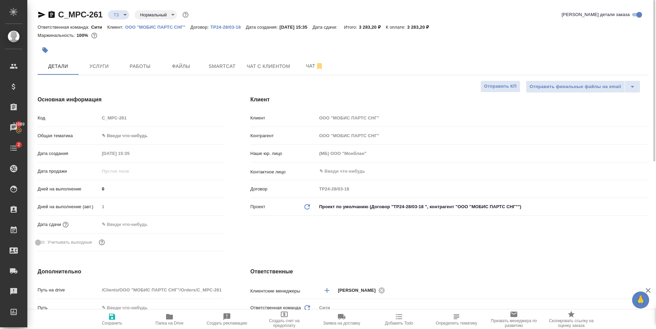
type textarea "x"
click at [136, 226] on input "text" at bounding box center [129, 225] width 60 height 10
click at [201, 223] on icon "button" at bounding box center [203, 224] width 6 height 7
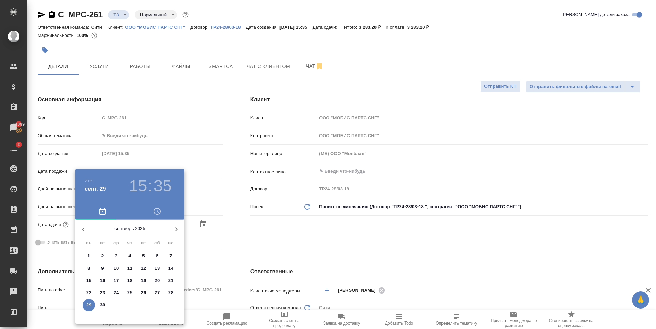
click at [168, 187] on h3 "35" at bounding box center [163, 186] width 18 height 19
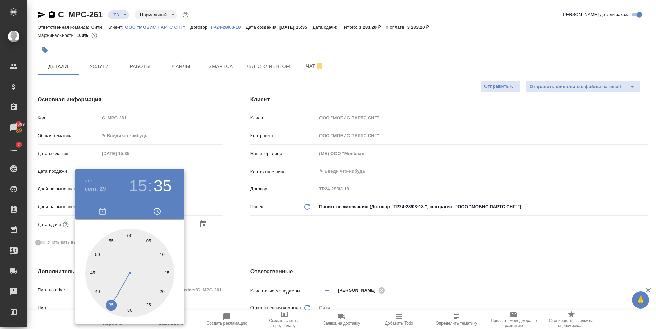
click at [98, 256] on div at bounding box center [129, 273] width 89 height 89
type input "29.09.2025 15:50"
type textarea "x"
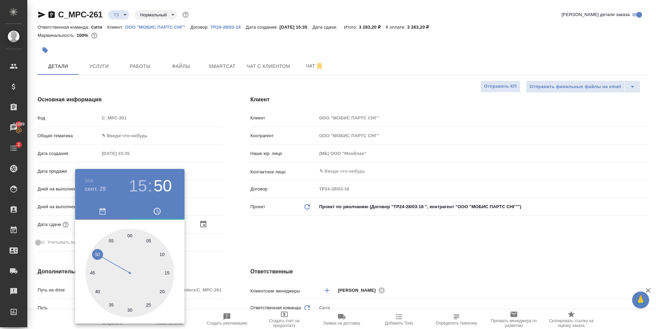
click at [261, 234] on div at bounding box center [328, 164] width 656 height 329
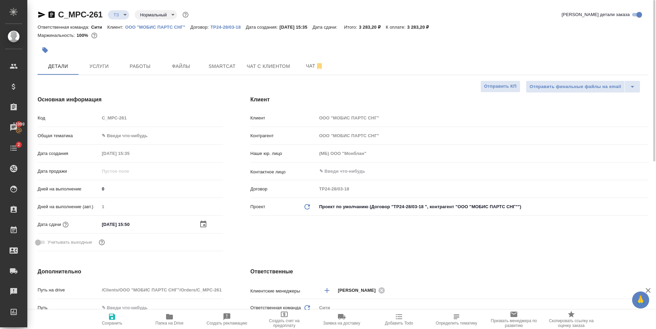
click at [110, 315] on icon "button" at bounding box center [112, 317] width 6 height 6
type textarea "x"
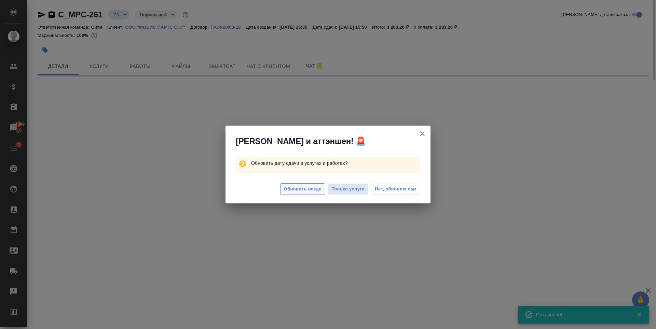
select select "RU"
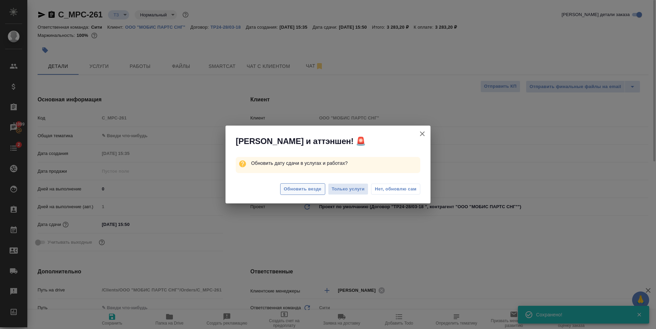
type textarea "x"
click at [296, 189] on span "Обновить везде" at bounding box center [303, 190] width 38 height 8
type textarea "x"
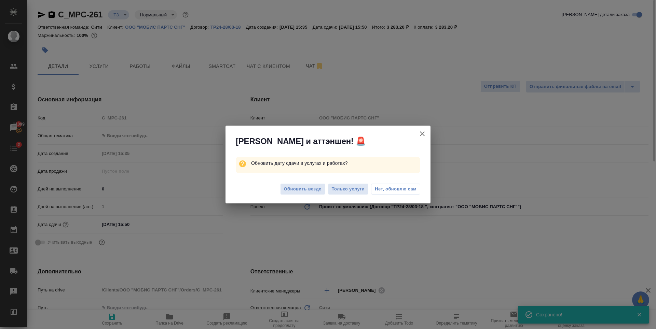
type textarea "x"
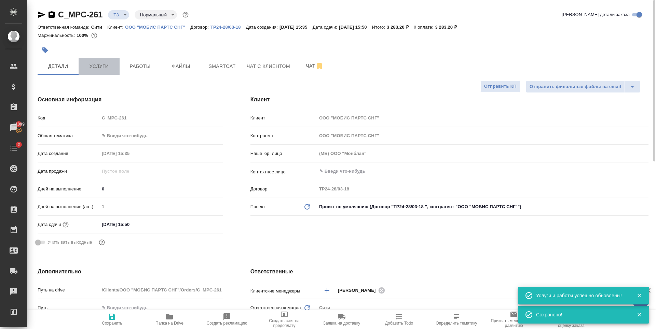
click at [97, 68] on span "Услуги" at bounding box center [99, 66] width 33 height 9
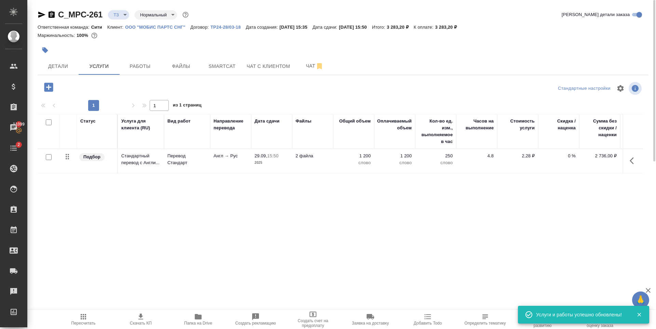
click at [48, 88] on icon "button" at bounding box center [48, 87] width 9 height 9
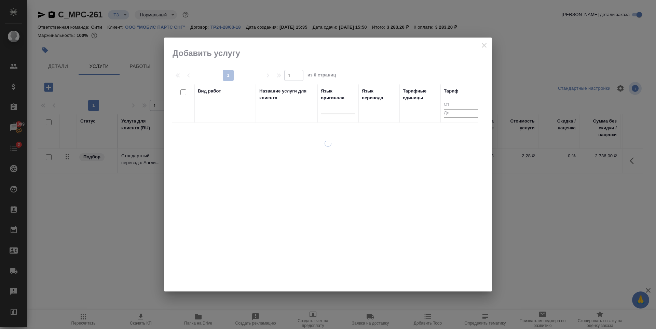
click at [335, 105] on div at bounding box center [338, 108] width 34 height 10
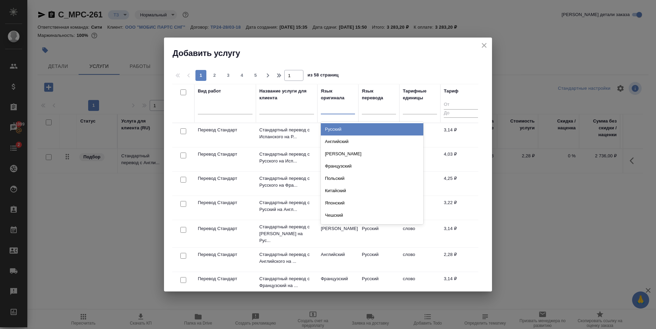
click at [337, 128] on div "Русский" at bounding box center [372, 129] width 103 height 12
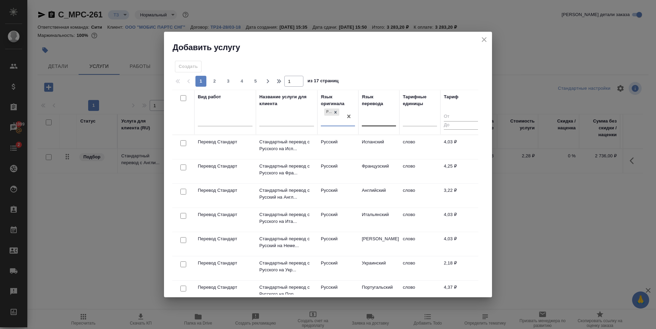
click at [382, 121] on div at bounding box center [379, 120] width 34 height 10
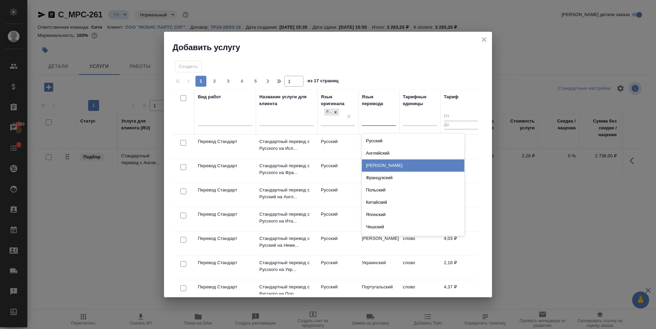
click at [387, 166] on div "Немецкий" at bounding box center [413, 166] width 103 height 12
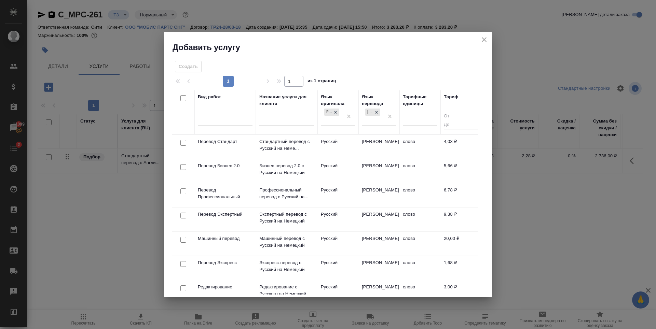
click at [183, 144] on input "checkbox" at bounding box center [183, 143] width 6 height 6
checkbox input "true"
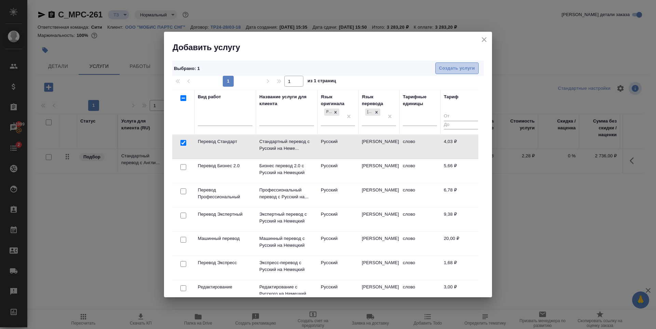
click at [457, 71] on span "Создать услуги" at bounding box center [457, 69] width 36 height 8
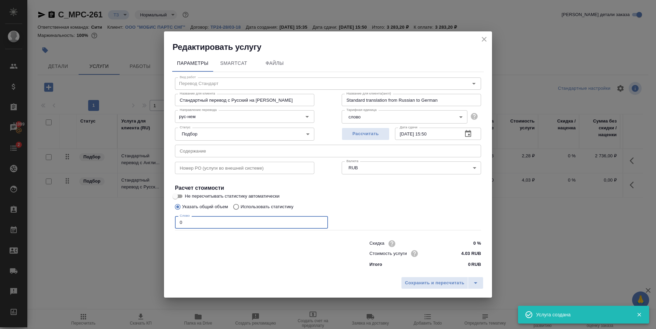
drag, startPoint x: 203, startPoint y: 228, endPoint x: 79, endPoint y: 223, distance: 124.5
click at [80, 223] on div "Редактировать услугу Параметры SmartCat Файлы Вид работ Перевод Стандарт Вид ра…" at bounding box center [328, 164] width 656 height 329
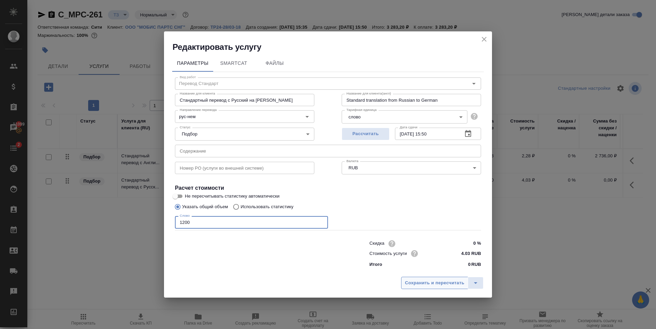
type input "1200"
click at [407, 277] on button "Сохранить и пересчитать" at bounding box center [434, 283] width 67 height 12
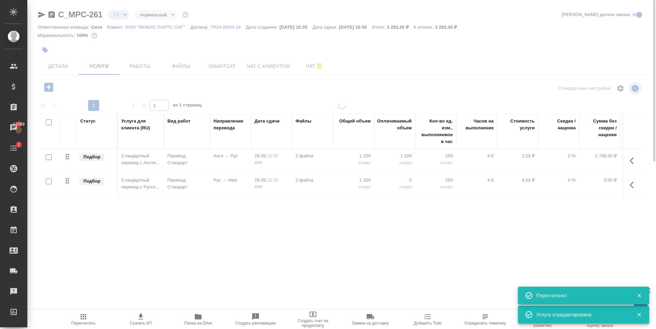
type input "urgent"
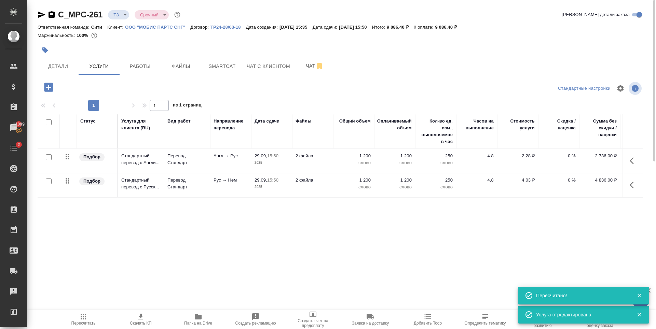
click at [313, 238] on div "Статус Услуга для клиента (RU) Вид работ Направление перевода Дата сдачи Файлы …" at bounding box center [341, 187] width 606 height 147
click at [48, 88] on icon "button" at bounding box center [48, 87] width 9 height 9
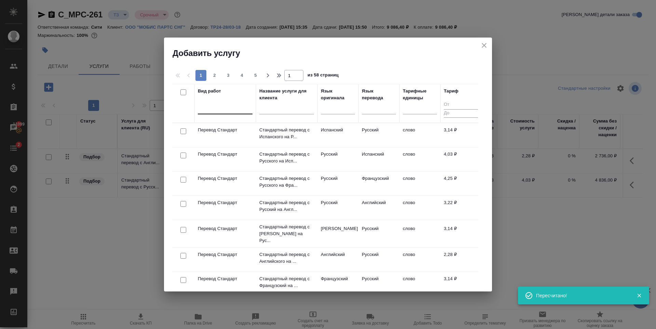
click at [205, 110] on div at bounding box center [225, 108] width 55 height 10
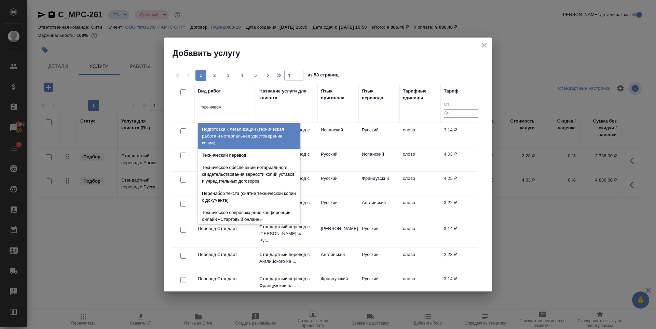
type input "техническое"
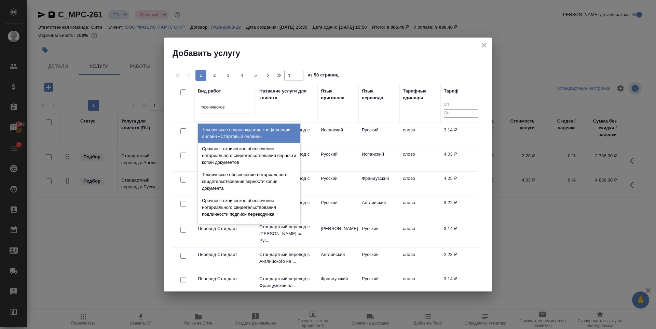
scroll to position [68, 0]
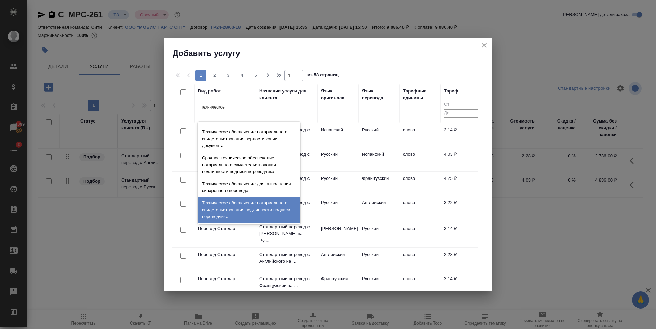
click at [255, 213] on div "Техническое обеспечение нотариального свидетельствования подлинности подписи пе…" at bounding box center [249, 210] width 103 height 26
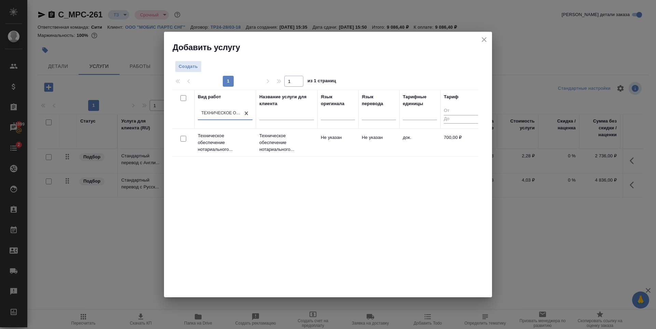
click at [184, 140] on input "checkbox" at bounding box center [183, 139] width 6 height 6
checkbox input "true"
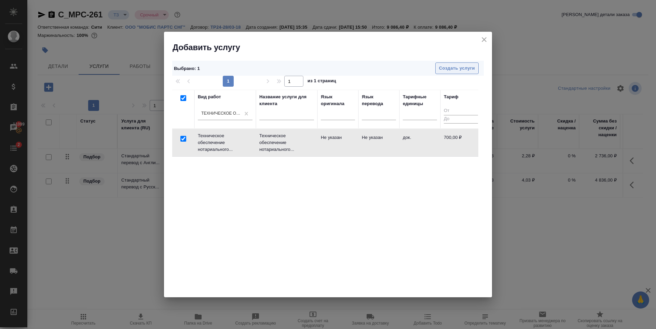
click at [453, 67] on span "Создать услуги" at bounding box center [457, 69] width 36 height 8
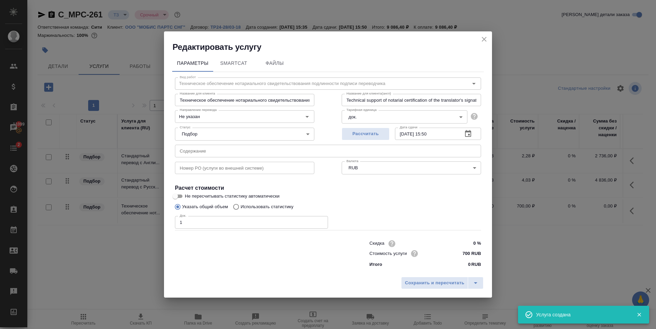
click at [321, 221] on input "1" at bounding box center [251, 222] width 153 height 12
click at [321, 221] on input "2" at bounding box center [251, 222] width 153 height 12
click at [321, 221] on input "3" at bounding box center [251, 222] width 153 height 12
type input "4"
click at [321, 221] on input "4" at bounding box center [251, 222] width 153 height 12
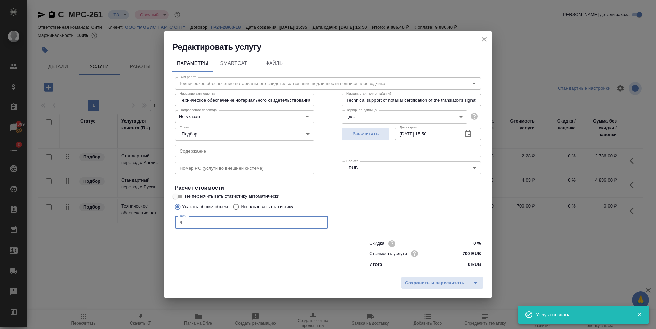
click at [394, 218] on div "Док. 4 Док." at bounding box center [328, 222] width 306 height 16
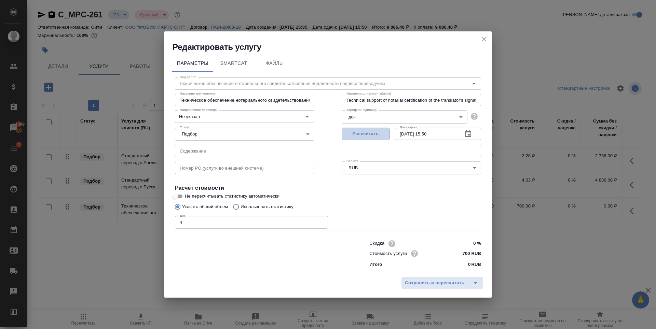
click at [374, 129] on button "Рассчитать" at bounding box center [366, 134] width 48 height 13
click at [421, 288] on button "Сохранить и пересчитать" at bounding box center [434, 283] width 67 height 12
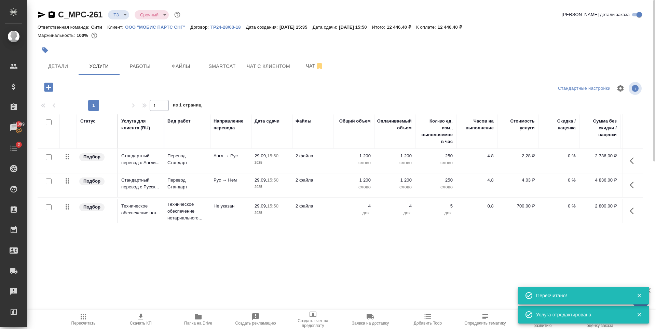
click at [48, 157] on input "checkbox" at bounding box center [49, 157] width 6 height 6
checkbox input "true"
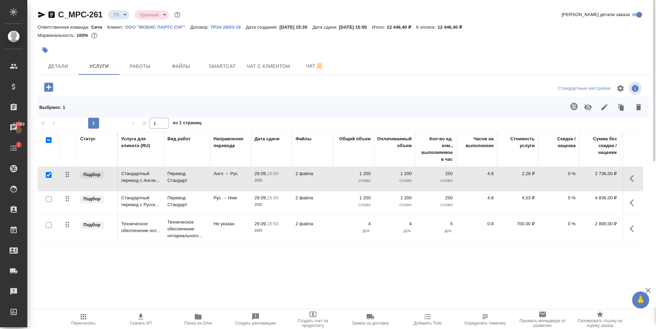
click at [568, 104] on button "button" at bounding box center [574, 106] width 16 height 16
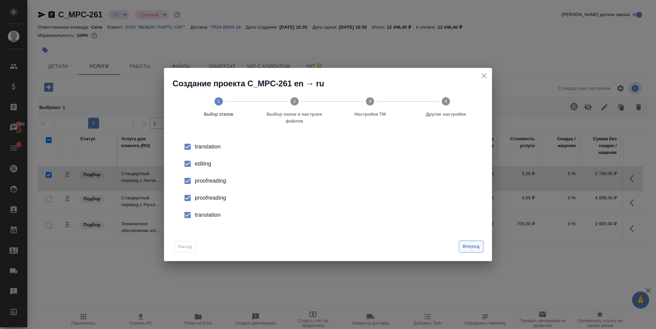
click at [474, 248] on span "Вперед" at bounding box center [471, 247] width 17 height 8
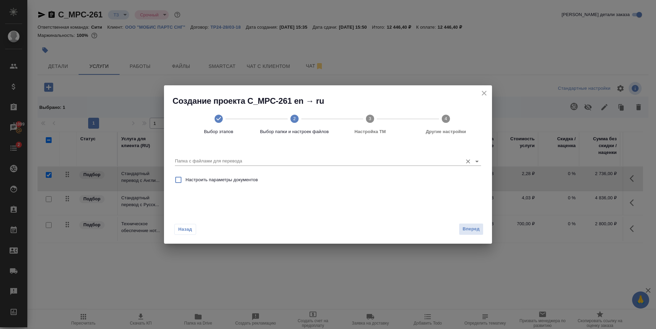
click at [239, 161] on input "Папка с файлами для перевода" at bounding box center [317, 161] width 284 height 8
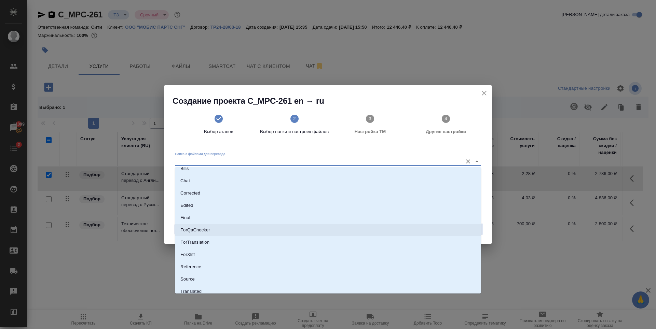
scroll to position [36, 0]
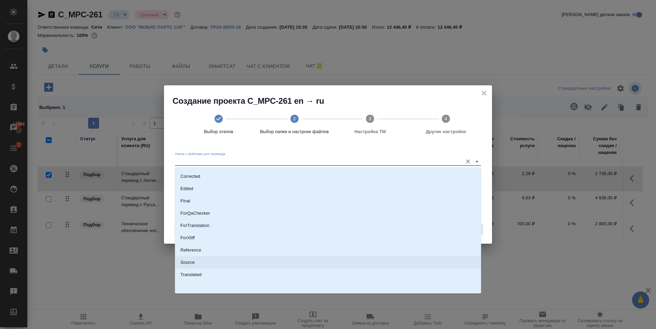
click at [199, 263] on li "Source" at bounding box center [328, 263] width 306 height 12
type input "Source"
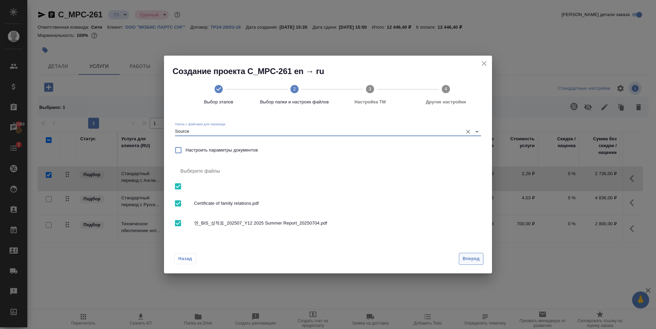
click at [470, 256] on span "Вперед" at bounding box center [471, 259] width 17 height 8
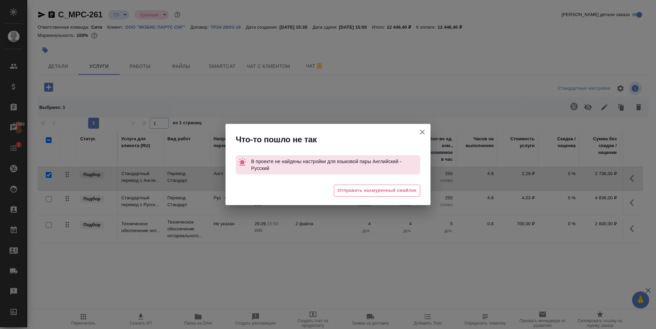
click at [427, 132] on button "[PERSON_NAME] детали заказа" at bounding box center [422, 132] width 16 height 16
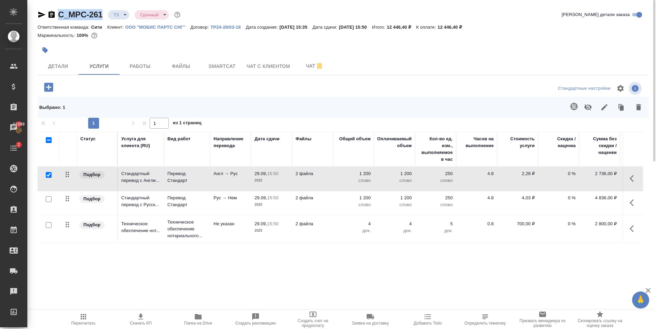
drag, startPoint x: 59, startPoint y: 22, endPoint x: 106, endPoint y: 9, distance: 48.9
click at [101, 18] on div "C_MPC-261 ТЗ tz Срочный urgent Кратко детали заказа" at bounding box center [343, 16] width 611 height 14
click at [299, 68] on span "Чат" at bounding box center [314, 66] width 33 height 9
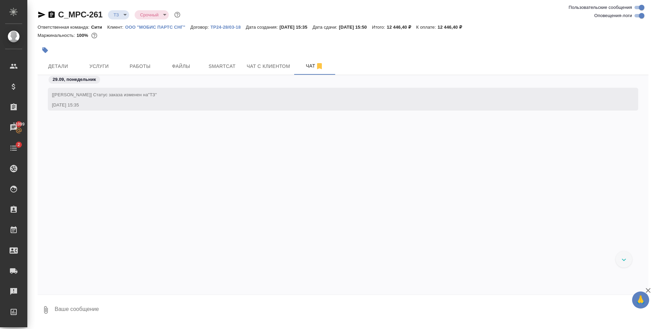
click at [172, 132] on div "[Зайцева Светлана] Статус заказа изменен на "ТЗ" 29.09.25, 15:35" at bounding box center [343, 180] width 611 height 210
click at [78, 70] on button "Детали" at bounding box center [58, 66] width 41 height 17
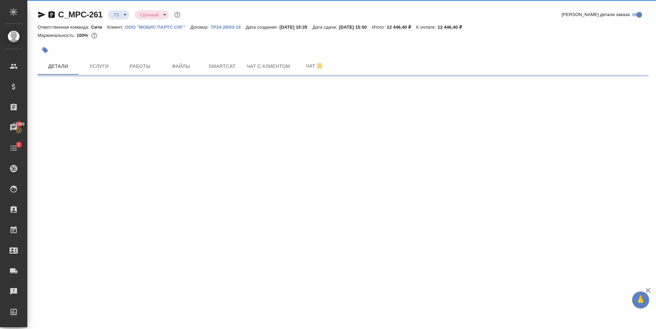
select select "RU"
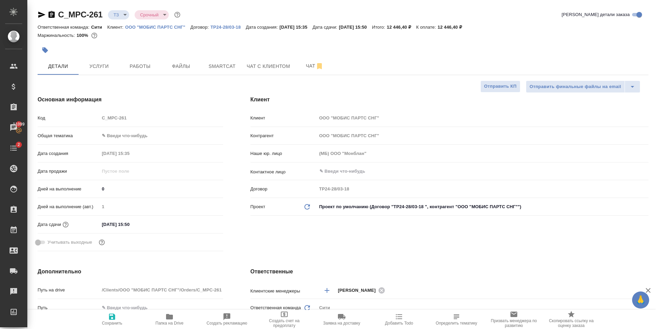
type textarea "x"
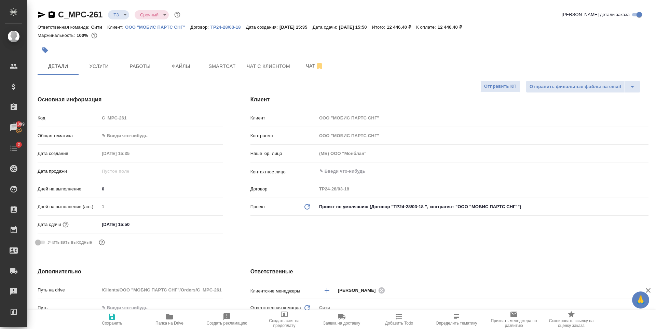
type textarea "x"
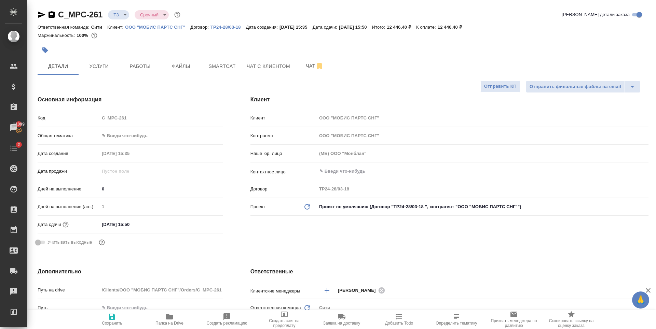
type textarea "x"
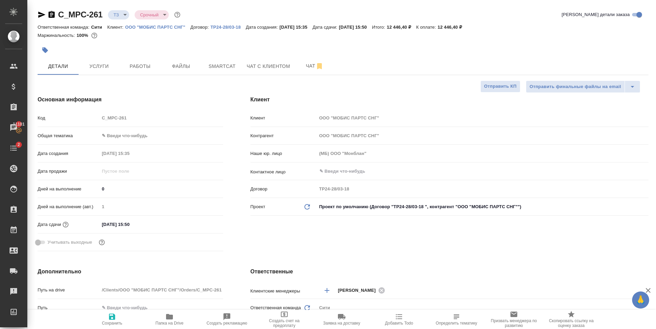
type textarea "x"
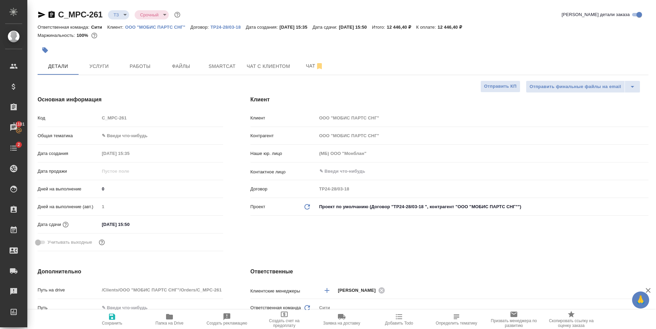
type textarea "x"
click at [315, 60] on button "Чат" at bounding box center [314, 66] width 41 height 17
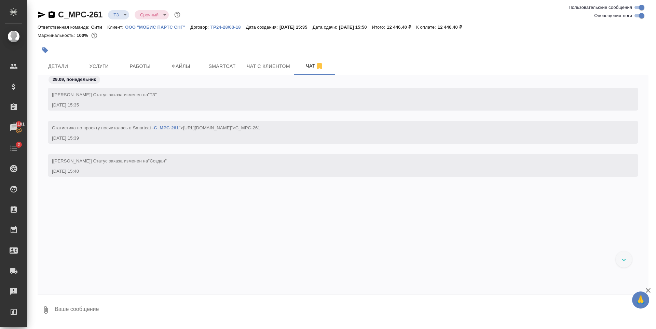
click at [180, 229] on div "[Зайцева Светлана] Статус заказа изменен на "ТЗ" 29.09.25, 15:35 Cтатистика по …" at bounding box center [343, 180] width 611 height 210
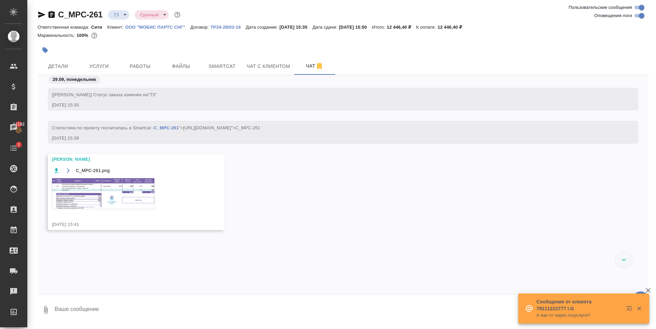
click at [92, 192] on img at bounding box center [103, 193] width 103 height 31
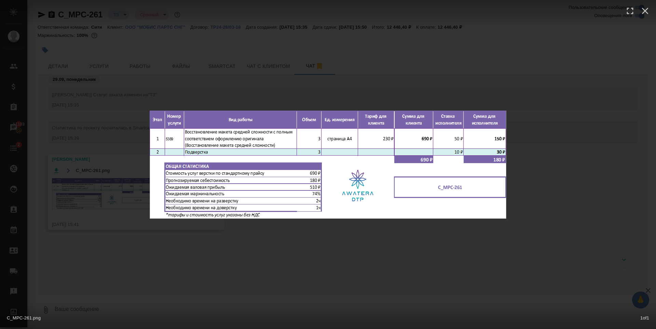
click at [191, 63] on div "C_MPC-261.png 1 of 1" at bounding box center [328, 164] width 656 height 329
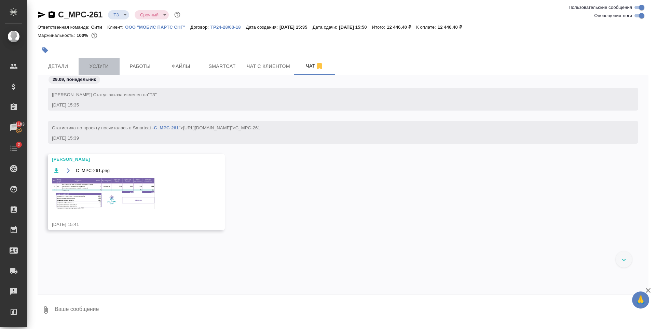
click at [84, 64] on span "Услуги" at bounding box center [99, 66] width 33 height 9
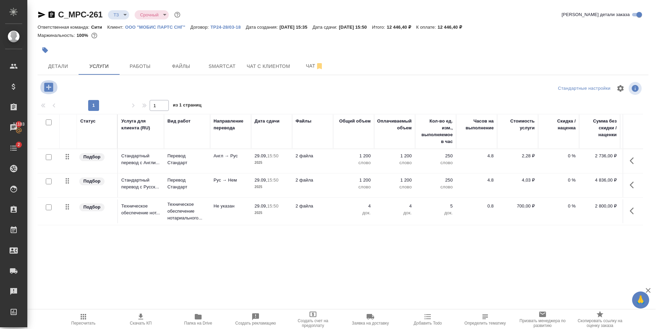
click at [44, 92] on icon "button" at bounding box center [49, 87] width 12 height 12
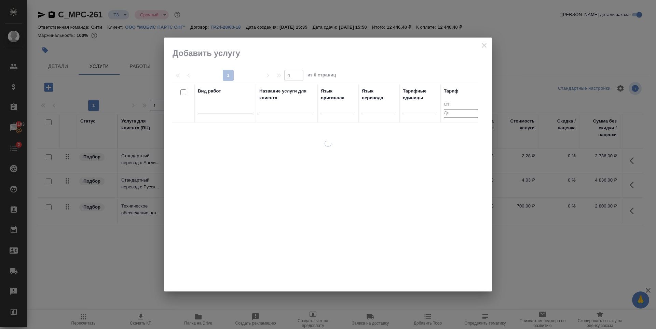
click at [213, 109] on div at bounding box center [225, 108] width 55 height 10
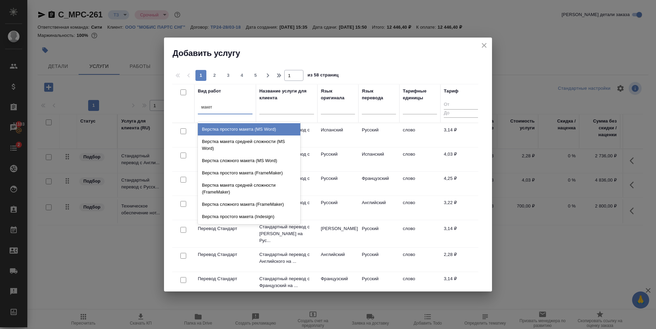
type input "макета"
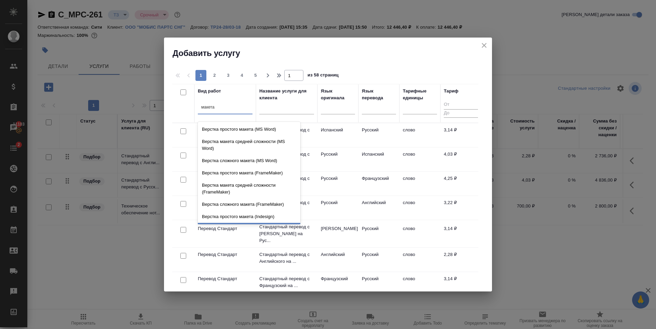
scroll to position [243, 0]
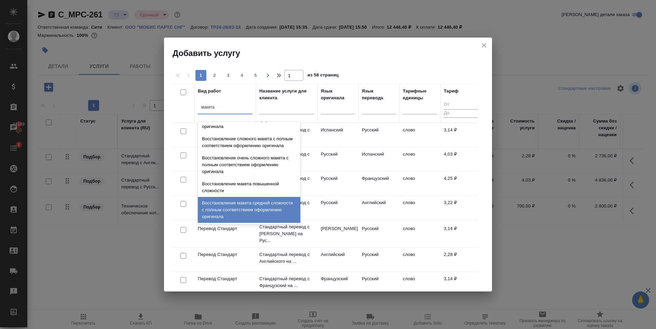
click at [260, 212] on div "Восстановление макета средней сложности с полным соответствием оформлению ориги…" at bounding box center [249, 210] width 103 height 26
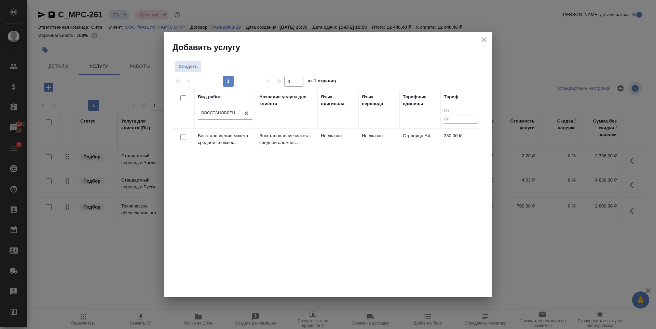
click at [183, 136] on input "checkbox" at bounding box center [183, 137] width 6 height 6
checkbox input "true"
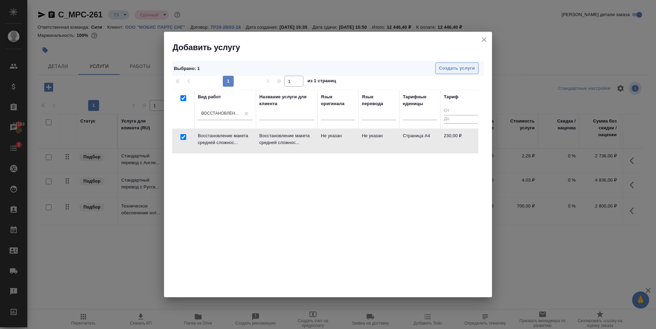
click at [471, 72] on button "Создать услуги" at bounding box center [456, 69] width 43 height 12
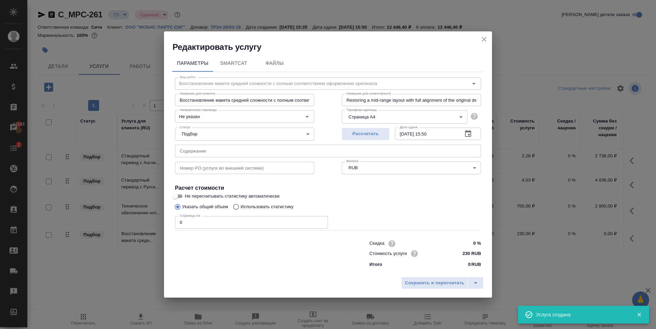
click at [322, 221] on input "1" at bounding box center [251, 222] width 153 height 12
click at [322, 221] on input "2" at bounding box center [251, 222] width 153 height 12
type input "3"
click at [322, 221] on input "3" at bounding box center [251, 222] width 153 height 12
click at [365, 222] on div "Страница А4 3 Страница А4" at bounding box center [328, 222] width 306 height 16
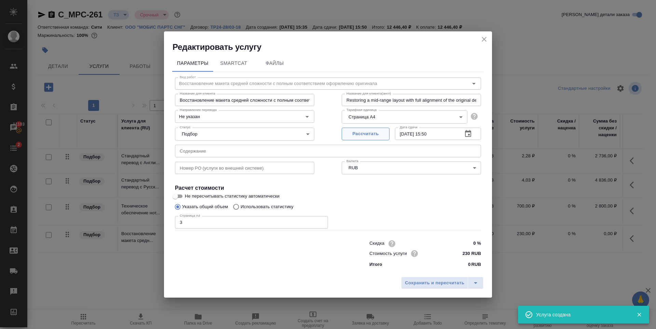
click at [377, 130] on span "Рассчитать" at bounding box center [366, 134] width 40 height 8
click at [416, 281] on span "Сохранить и пересчитать" at bounding box center [434, 284] width 59 height 8
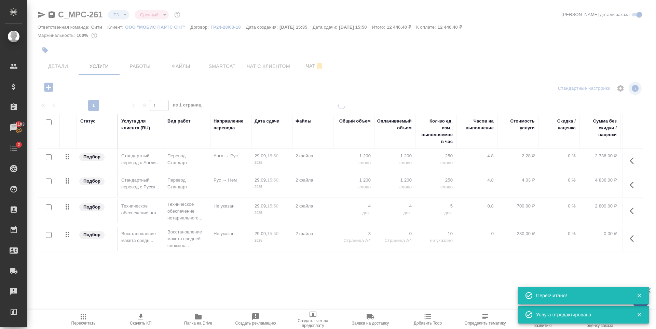
type input "new"
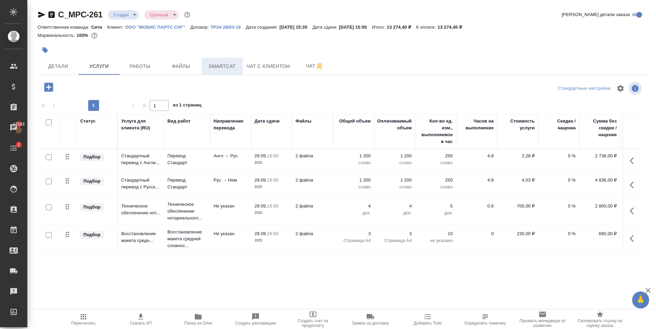
click at [232, 61] on button "Smartcat" at bounding box center [222, 66] width 41 height 17
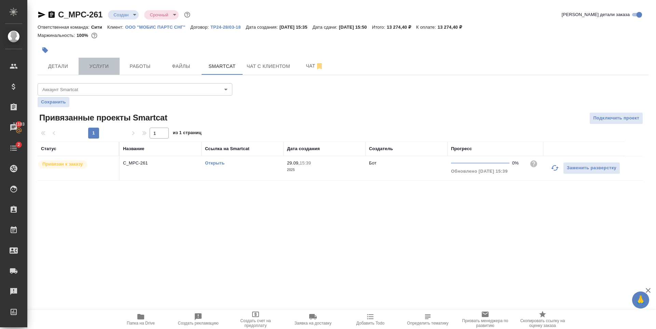
click at [97, 67] on span "Услуги" at bounding box center [99, 66] width 33 height 9
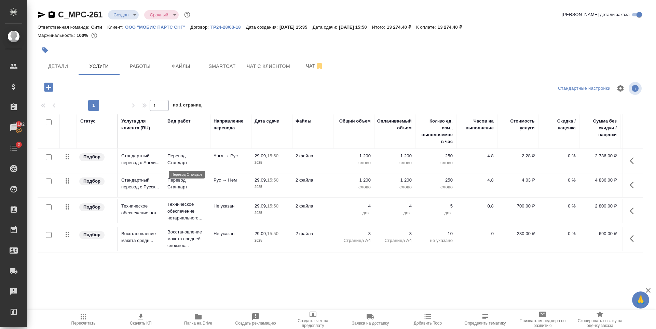
click at [188, 154] on p "Перевод Стандарт" at bounding box center [186, 160] width 39 height 14
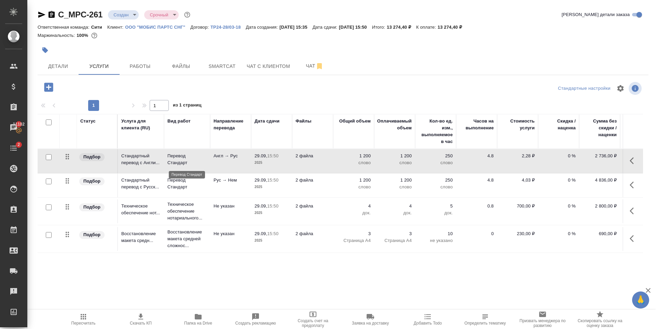
click at [187, 154] on p "Перевод Стандарт" at bounding box center [186, 160] width 39 height 14
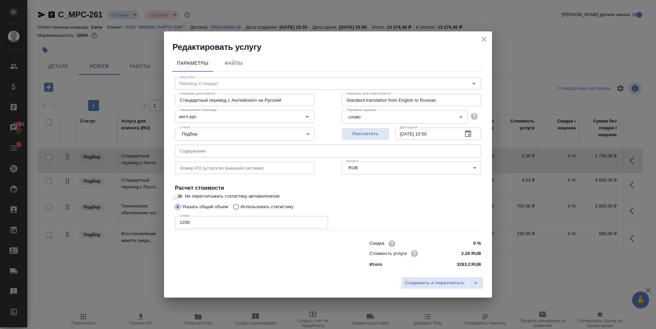
click at [267, 208] on p "Использовать статистику" at bounding box center [267, 207] width 53 height 7
click at [241, 208] on input "Использовать статистику" at bounding box center [235, 207] width 11 height 13
radio input "true"
radio input "false"
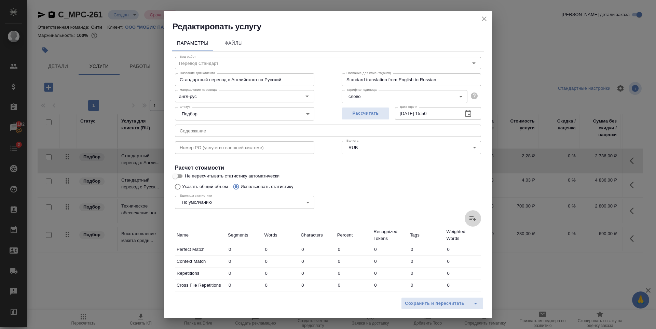
click at [469, 217] on icon at bounding box center [473, 219] width 8 height 8
click at [0, 0] on input "file" at bounding box center [0, 0] width 0 height 0
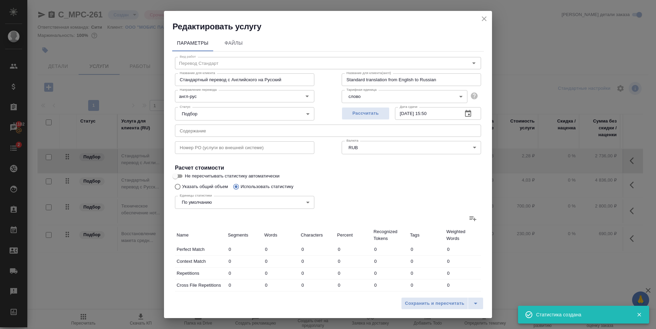
type input "5"
type input "13"
type input "63"
type input "2"
type input "3"
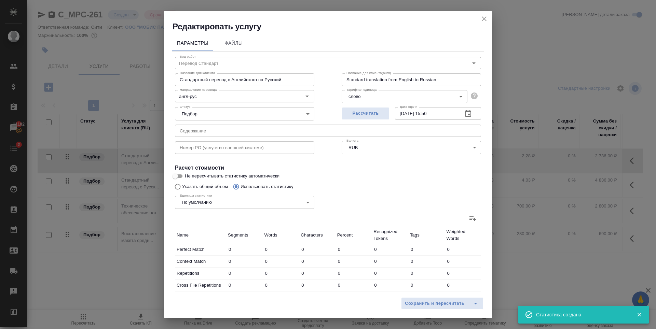
type input "15"
type input "14"
type input "23"
type input "118"
type input "7"
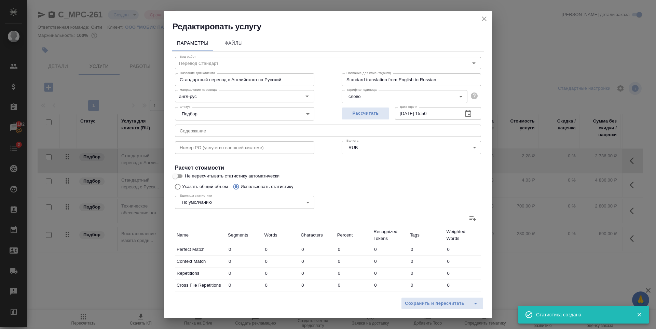
type input "12"
type input "143"
type input "2"
type input "9"
type input "81"
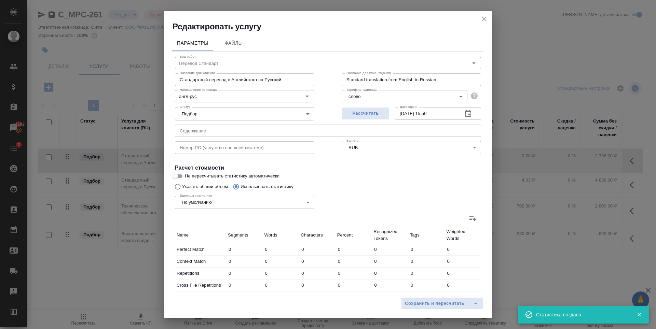
type input "8"
type input "18"
type input "107"
type input "97"
type input "916"
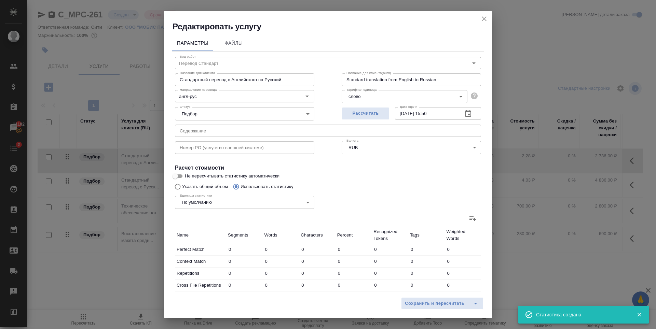
type input "5920"
type input "133"
type input "991"
type input "6432"
type input "135"
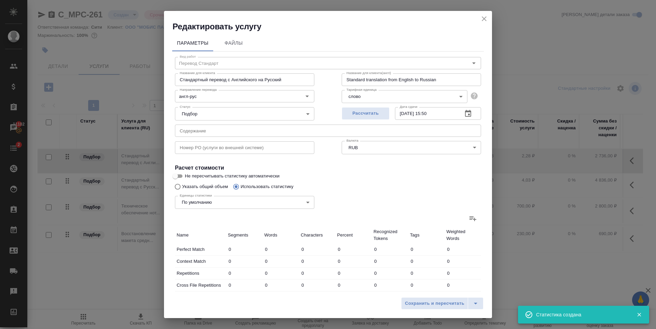
type input "994"
type input "6447"
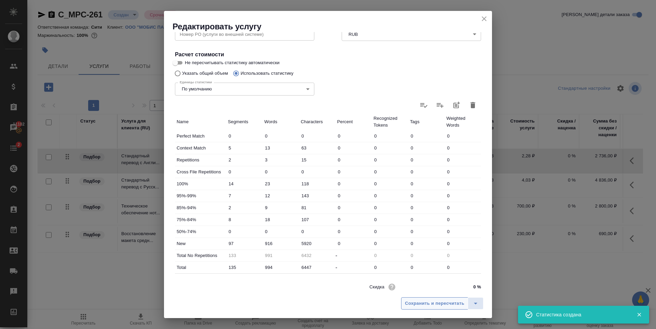
scroll to position [137, 0]
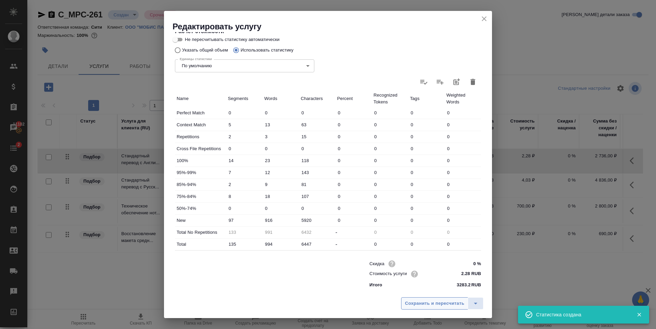
click at [425, 305] on span "Сохранить и пересчитать" at bounding box center [434, 304] width 59 height 8
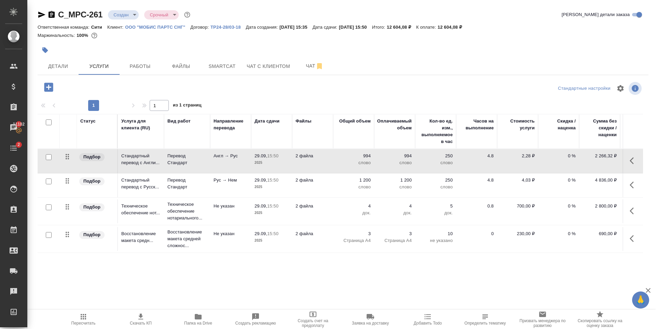
click at [348, 86] on div at bounding box center [343, 88] width 204 height 16
click at [368, 181] on p "1 200" at bounding box center [354, 180] width 34 height 7
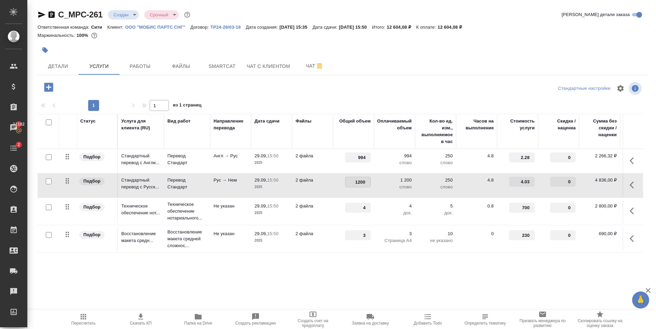
click at [360, 184] on input "1200" at bounding box center [358, 182] width 25 height 10
type input "1100"
click at [446, 53] on div at bounding box center [343, 50] width 611 height 15
click at [85, 84] on span "Сохранить и пересчитать" at bounding box center [96, 87] width 59 height 8
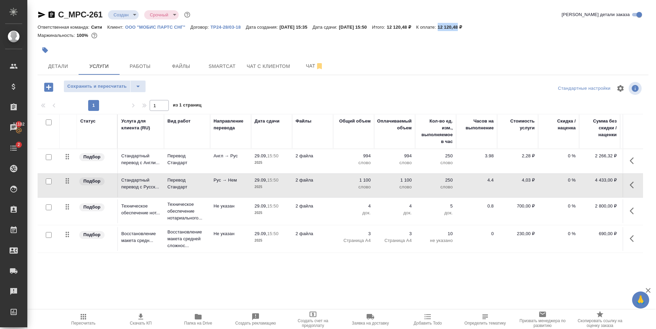
drag, startPoint x: 456, startPoint y: 26, endPoint x: 477, endPoint y: 27, distance: 20.5
click at [477, 27] on div "Ответственная команда: Сити Клиент: ООО "МОБИС ПАРТС СНГ" Договор: ТР24-28/03-1…" at bounding box center [343, 27] width 611 height 8
copy p "12 120,48"
click at [569, 156] on p "0 %" at bounding box center [559, 156] width 34 height 7
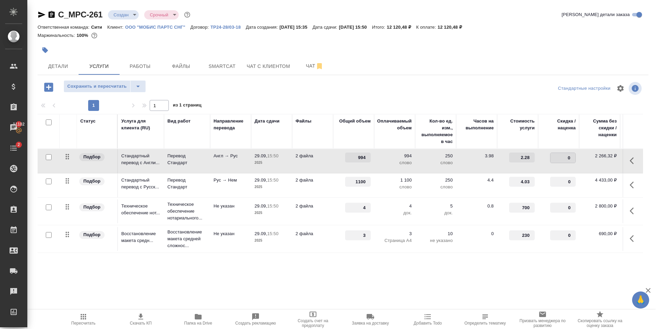
click at [566, 156] on input "0" at bounding box center [563, 158] width 25 height 10
type input "-30"
click at [564, 179] on input "0" at bounding box center [563, 182] width 25 height 10
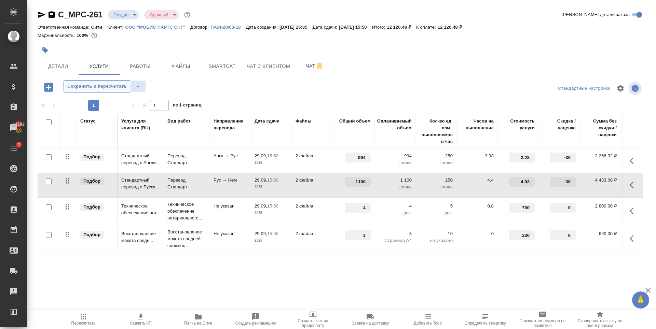
click at [84, 86] on span "Сохранить и пересчитать" at bounding box center [96, 87] width 59 height 8
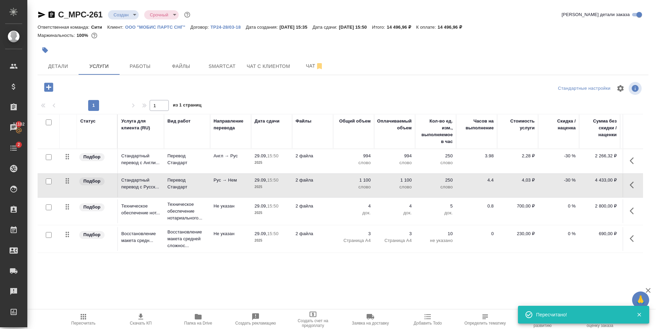
click at [49, 209] on input "checkbox" at bounding box center [49, 208] width 6 height 6
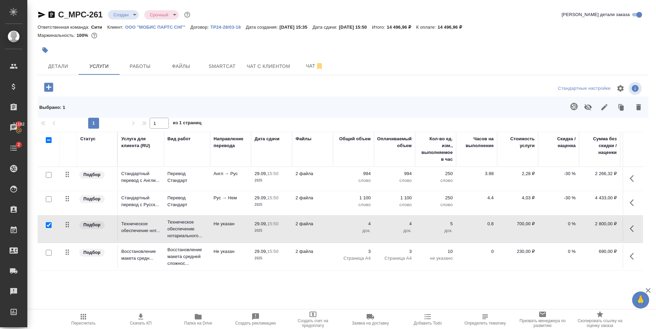
click at [586, 109] on icon "button" at bounding box center [588, 107] width 8 height 8
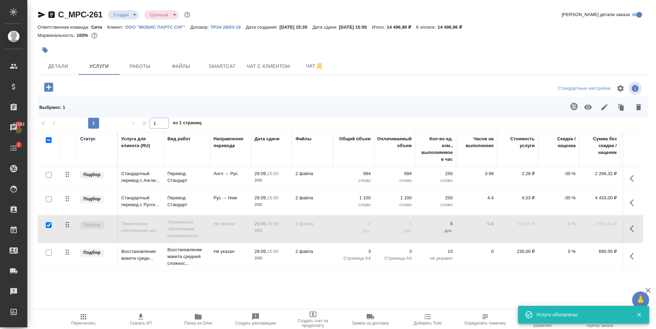
click at [78, 76] on div "C_MPC-261 Создан new Срочный urgent Кратко детали заказа Ответственная команда:…" at bounding box center [343, 148] width 619 height 296
click at [51, 89] on icon "button" at bounding box center [48, 87] width 9 height 9
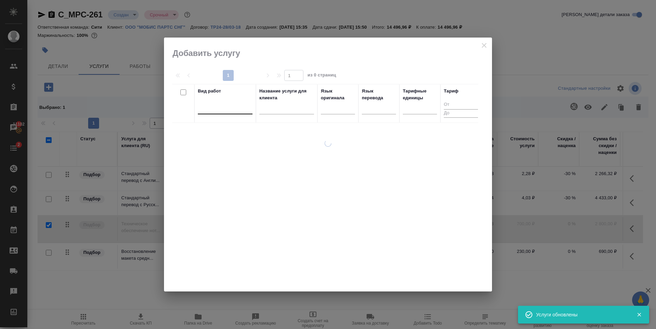
click at [215, 111] on div at bounding box center [225, 108] width 55 height 10
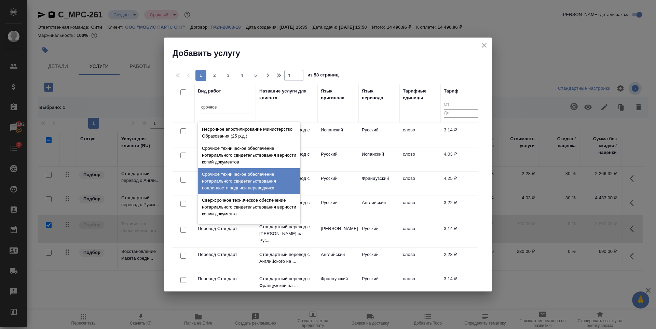
click at [232, 170] on div "Срочное техническое обеспечение нотариального свидетельствования подлинности по…" at bounding box center [249, 182] width 103 height 26
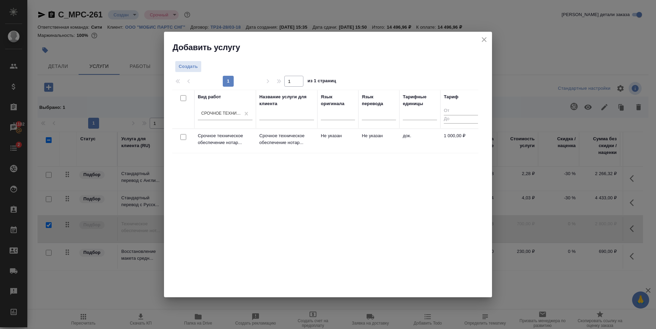
click at [183, 139] on input "checkbox" at bounding box center [183, 137] width 6 height 6
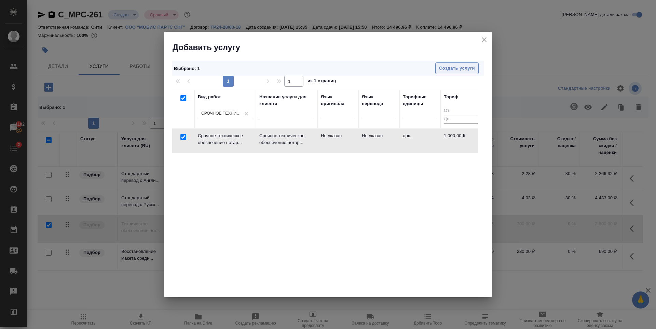
click at [460, 67] on span "Создать услуги" at bounding box center [457, 69] width 36 height 8
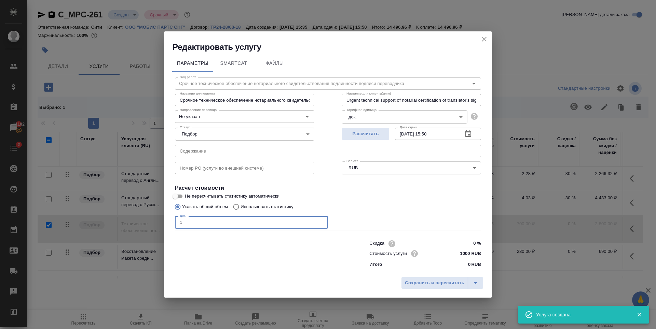
click at [321, 220] on input "1" at bounding box center [251, 222] width 153 height 12
click at [321, 220] on input "2" at bounding box center [251, 222] width 153 height 12
click at [321, 220] on input "3" at bounding box center [251, 222] width 153 height 12
click at [321, 220] on input "4" at bounding box center [251, 222] width 153 height 12
click at [368, 207] on div "Указать общий объем Использовать статистику" at bounding box center [328, 207] width 306 height 13
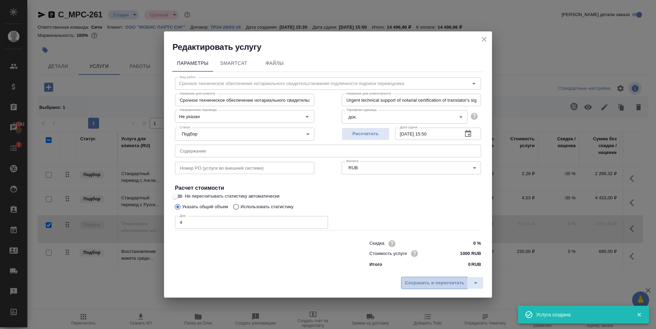
click at [430, 288] on button "Сохранить и пересчитать" at bounding box center [434, 283] width 67 height 12
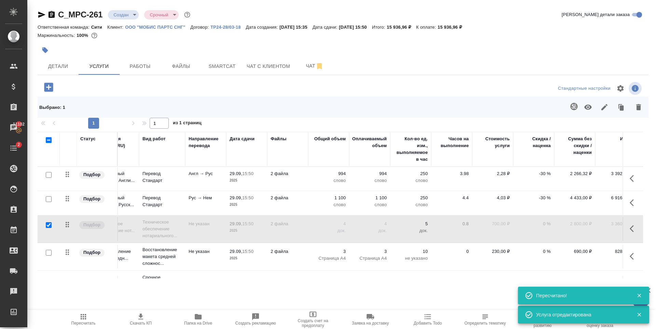
scroll to position [0, 44]
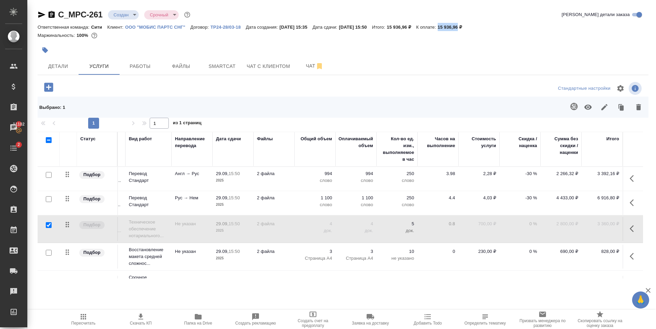
drag, startPoint x: 458, startPoint y: 26, endPoint x: 476, endPoint y: 26, distance: 18.8
click at [467, 26] on p "15 936,96 ₽" at bounding box center [452, 27] width 29 height 5
copy p "15 936,96"
click at [394, 49] on div at bounding box center [241, 50] width 407 height 15
click at [94, 90] on div at bounding box center [140, 87] width 204 height 14
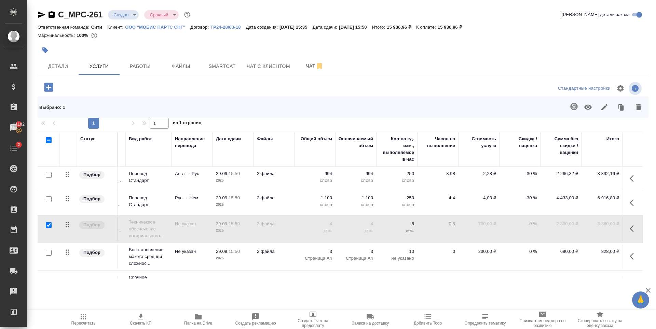
click at [47, 86] on icon "button" at bounding box center [48, 87] width 9 height 9
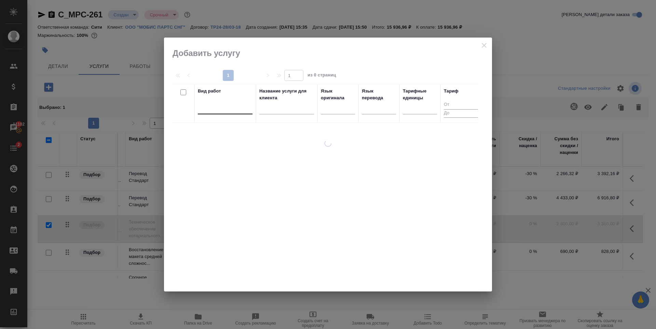
click at [209, 111] on div at bounding box center [225, 108] width 55 height 10
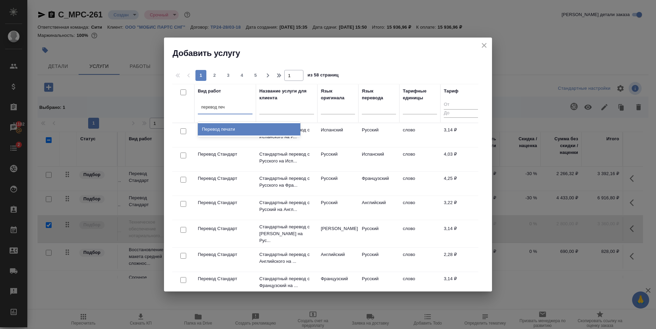
click at [213, 128] on div "Перевод печати" at bounding box center [249, 129] width 103 height 12
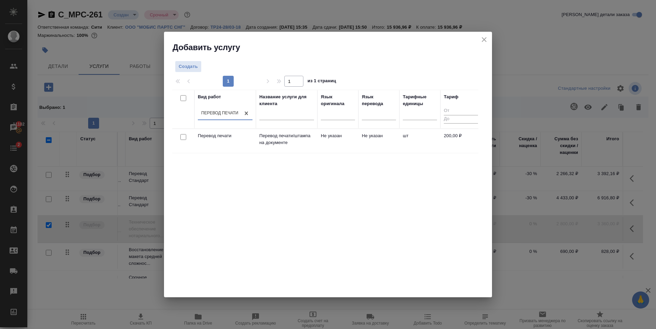
click at [185, 136] on input "checkbox" at bounding box center [183, 137] width 6 height 6
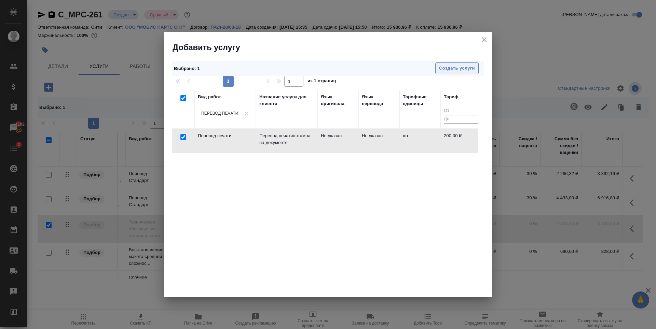
click at [445, 72] on span "Создать услуги" at bounding box center [457, 69] width 36 height 8
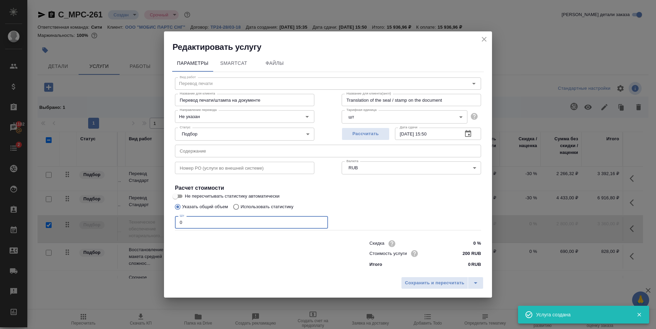
drag, startPoint x: 224, startPoint y: 220, endPoint x: 111, endPoint y: 222, distance: 112.5
click at [111, 222] on div "Редактировать услугу Параметры SmartCat Файлы Вид работ Перевод печати Вид рабо…" at bounding box center [328, 164] width 656 height 329
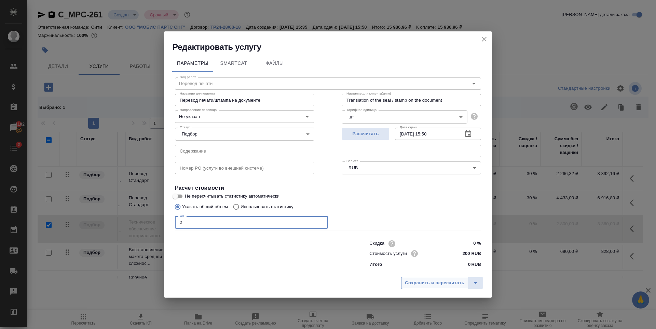
click at [428, 281] on span "Сохранить и пересчитать" at bounding box center [434, 284] width 59 height 8
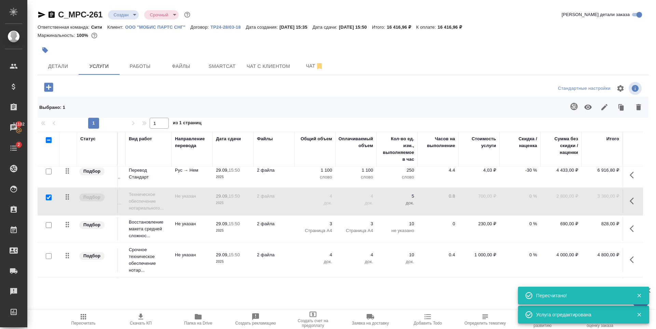
scroll to position [56, 44]
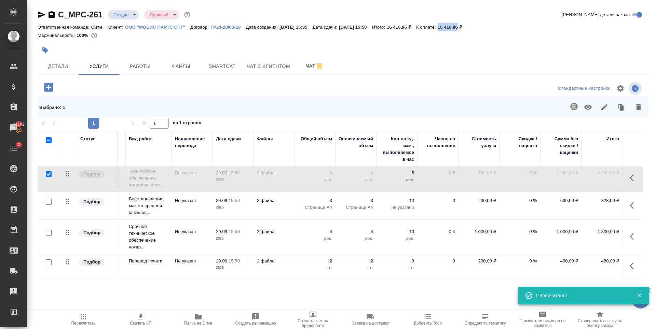
drag, startPoint x: 457, startPoint y: 27, endPoint x: 477, endPoint y: 25, distance: 19.9
click at [467, 25] on p "16 416,96 ₽" at bounding box center [452, 27] width 29 height 5
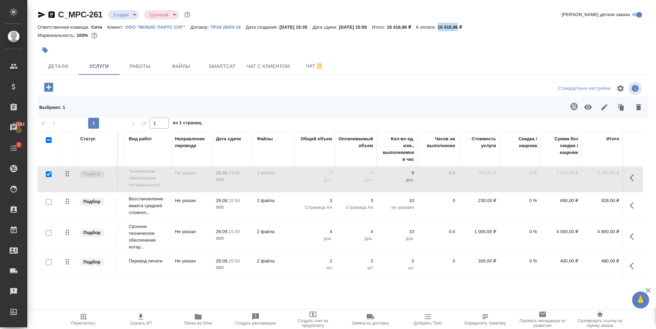
copy p "16 416,96"
click at [589, 108] on icon "button" at bounding box center [588, 107] width 8 height 8
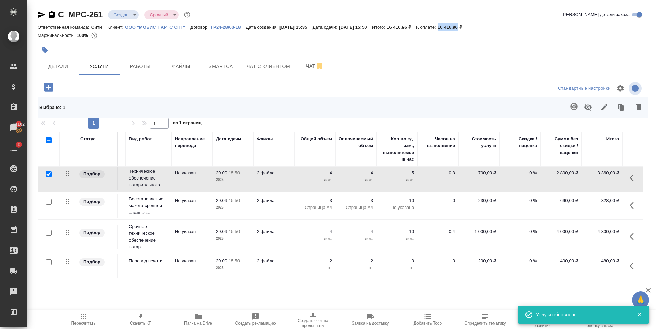
click at [49, 172] on input "checkbox" at bounding box center [49, 175] width 6 height 6
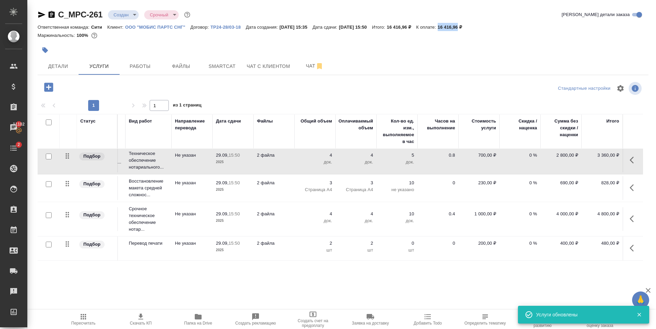
click at [49, 213] on input "checkbox" at bounding box center [49, 216] width 6 height 6
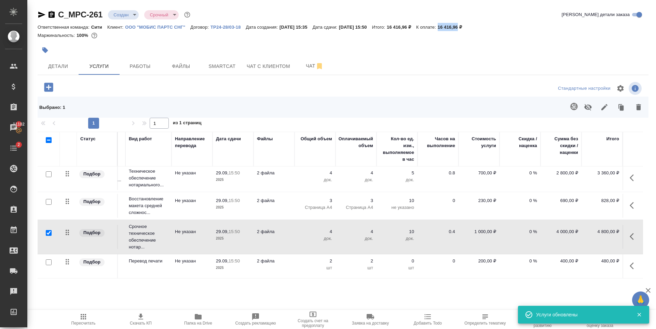
click at [591, 106] on icon "button" at bounding box center [588, 107] width 8 height 8
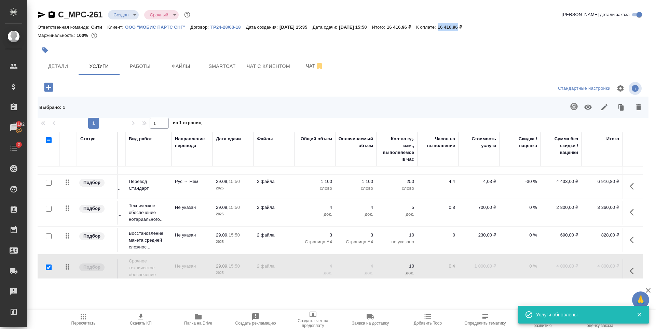
scroll to position [0, 44]
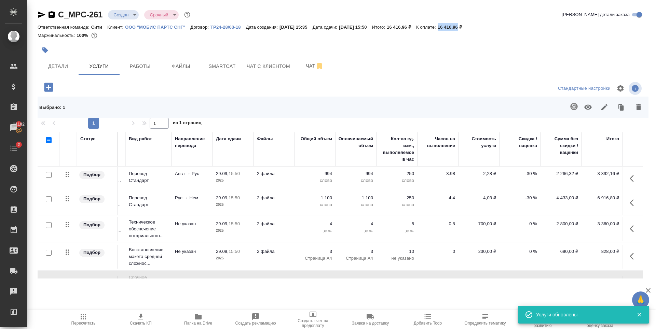
click at [522, 174] on p "-30 %" at bounding box center [520, 174] width 34 height 7
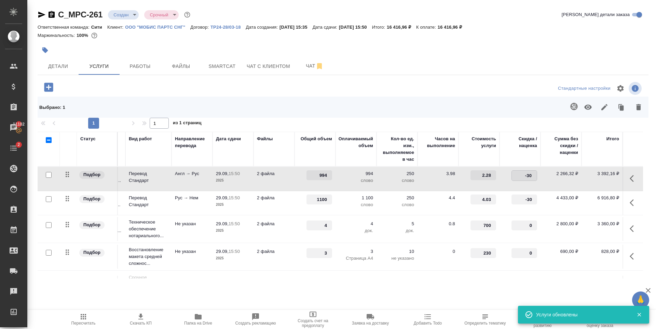
click at [522, 174] on input "-30" at bounding box center [524, 176] width 25 height 10
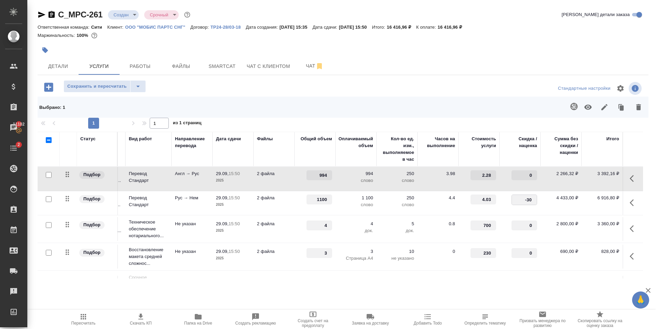
click at [520, 202] on input "-30" at bounding box center [524, 200] width 25 height 10
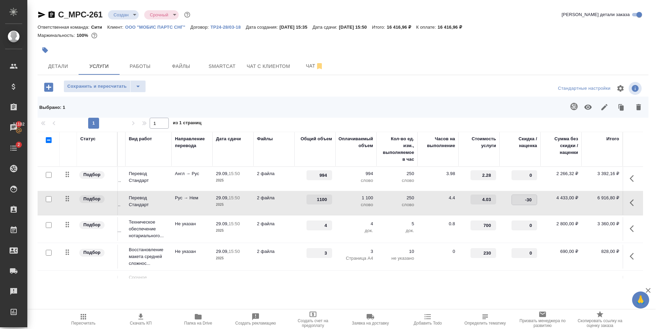
click at [520, 202] on input "-30" at bounding box center [524, 200] width 25 height 10
click at [102, 85] on span "Сохранить и пересчитать" at bounding box center [96, 87] width 59 height 8
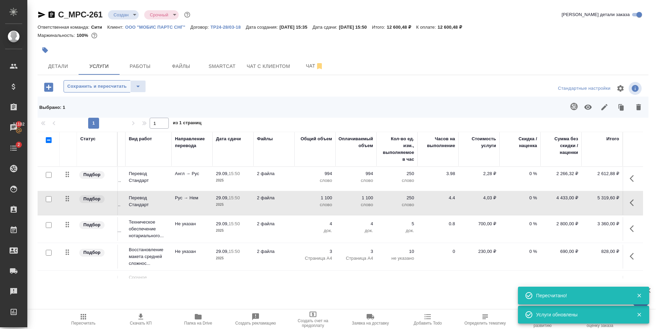
click at [111, 86] on span "Сохранить и пересчитать" at bounding box center [96, 87] width 59 height 8
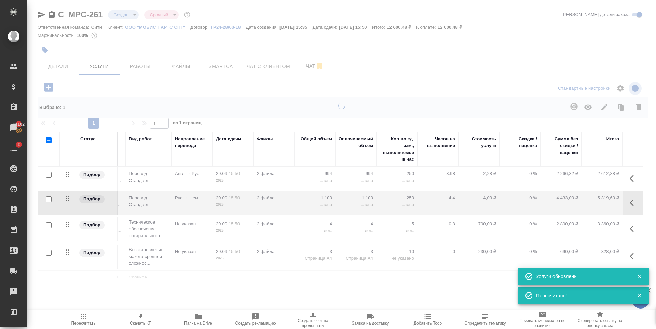
click at [440, 54] on div at bounding box center [341, 148] width 629 height 296
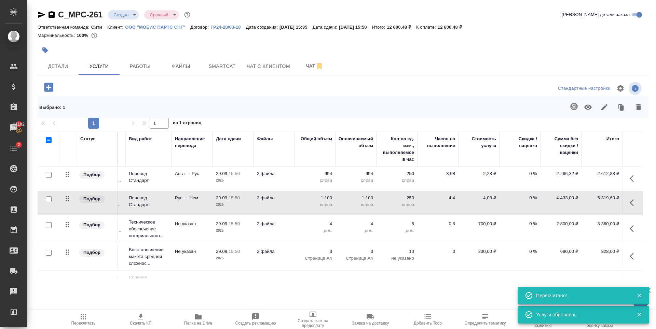
click at [447, 47] on div at bounding box center [343, 50] width 611 height 15
drag, startPoint x: 457, startPoint y: 28, endPoint x: 477, endPoint y: 26, distance: 20.3
click at [467, 26] on p "12 600,48 ₽" at bounding box center [452, 27] width 29 height 5
copy p "12 600,48"
click at [260, 67] on span "Чат с клиентом" at bounding box center [268, 66] width 43 height 9
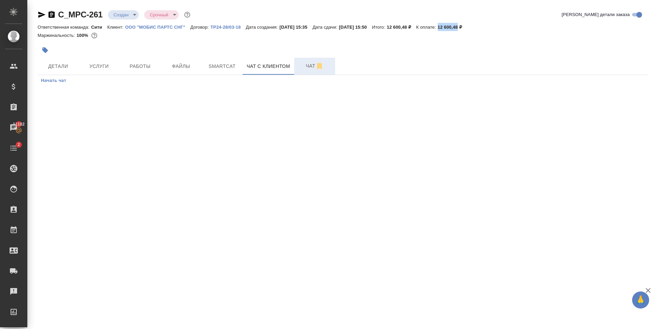
click at [303, 66] on span "Чат" at bounding box center [314, 66] width 33 height 9
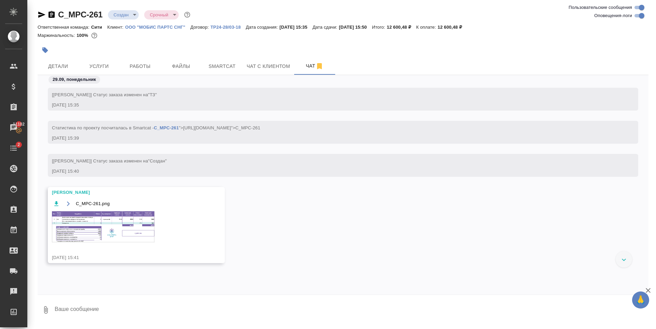
click at [271, 223] on div "Оксютович Ирина C_MPC-261.png 29.09.25, 15:41" at bounding box center [343, 230] width 611 height 86
click at [127, 231] on img at bounding box center [103, 227] width 103 height 31
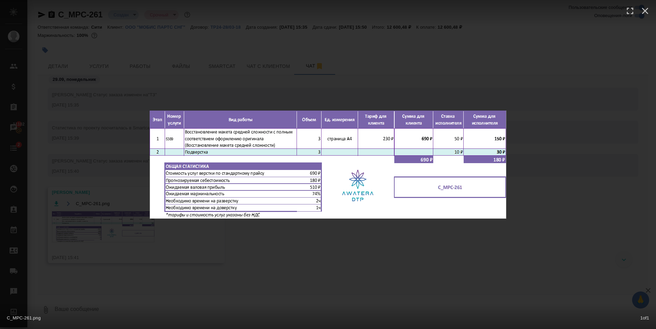
click at [128, 232] on div "C_MPC-261.png 1 of 1" at bounding box center [328, 164] width 656 height 329
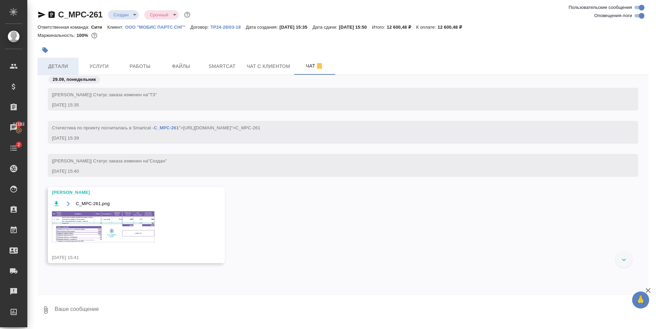
click at [65, 73] on button "Детали" at bounding box center [58, 66] width 41 height 17
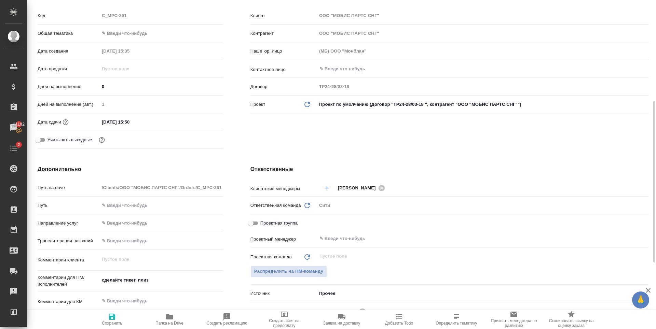
scroll to position [171, 0]
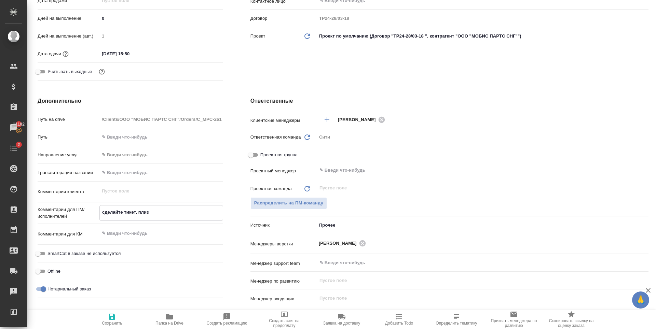
drag, startPoint x: 133, startPoint y: 217, endPoint x: 69, endPoint y: 230, distance: 65.9
click at [69, 230] on div "Путь на drive /Clients/ООО "МОБИС ПАРТС СНГ"/Orders/C_MPC-261 Путь Направление …" at bounding box center [131, 207] width 186 height 188
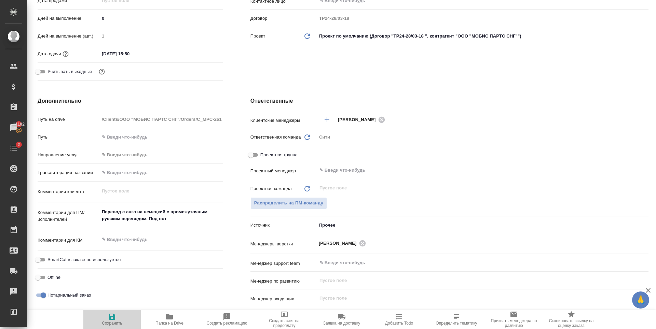
click at [109, 322] on span "Сохранить" at bounding box center [112, 323] width 21 height 5
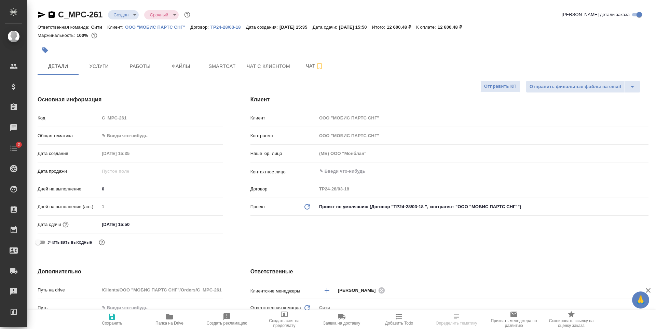
select select "RU"
click at [337, 170] on input "text" at bounding box center [471, 171] width 305 height 8
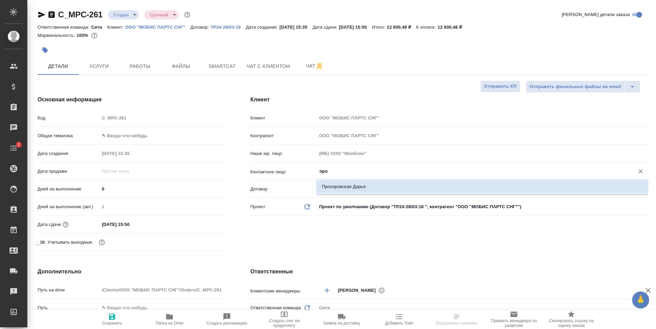
click at [374, 186] on li "Прохоровская Дарья" at bounding box center [482, 187] width 332 height 12
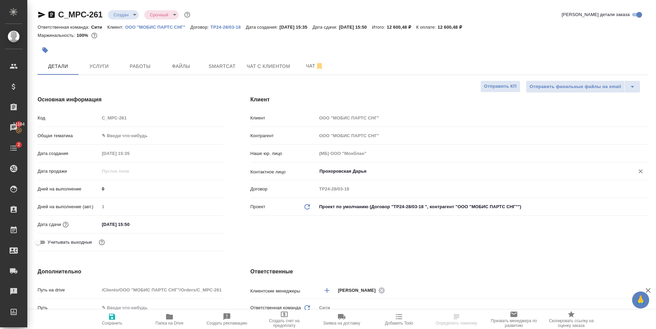
type input "Прохоровская Дарья"
click at [112, 316] on icon "button" at bounding box center [112, 317] width 8 height 8
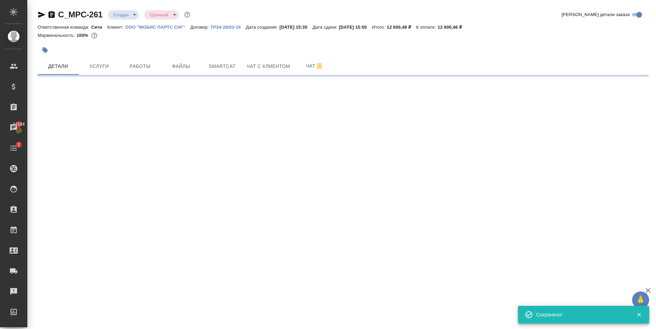
select select "RU"
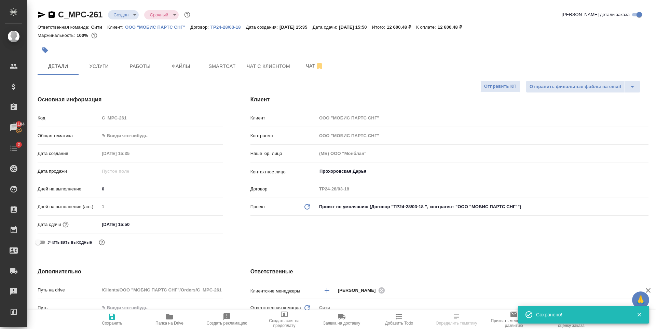
type textarea "x"
select select "RU"
type textarea "x"
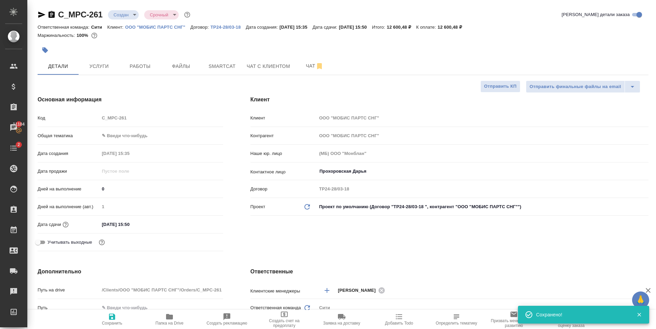
type textarea "x"
click at [275, 39] on div "Маржинальность: 100%" at bounding box center [343, 35] width 611 height 9
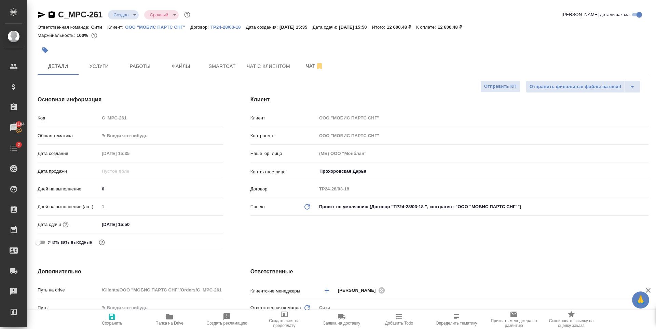
type textarea "x"
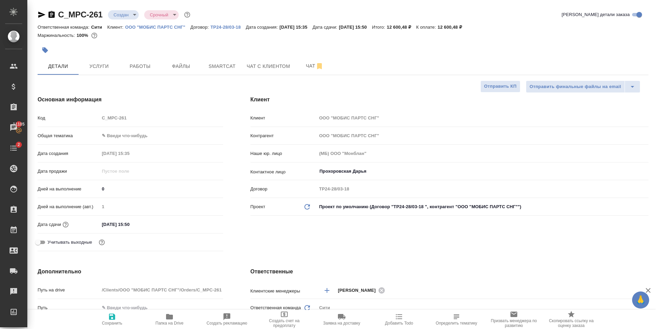
type textarea "x"
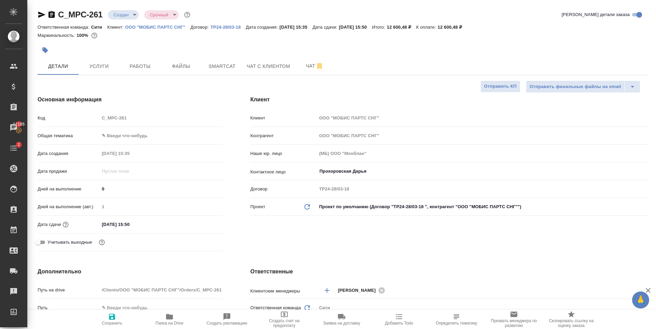
type textarea "x"
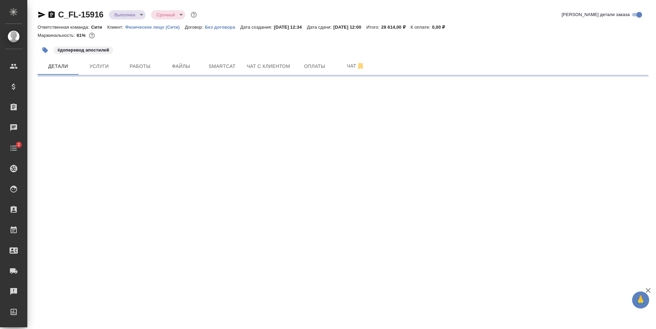
select select "RU"
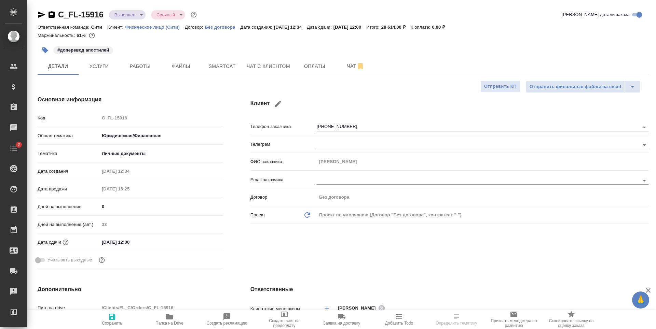
type textarea "x"
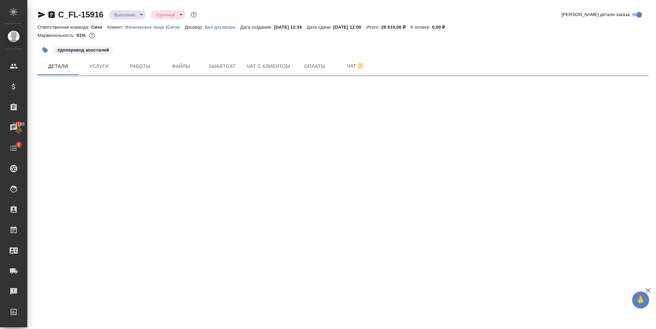
select select "RU"
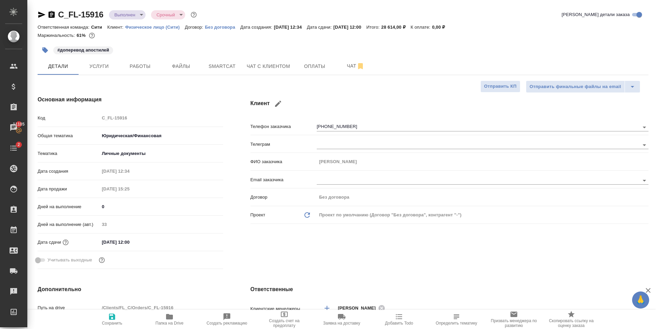
type textarea "x"
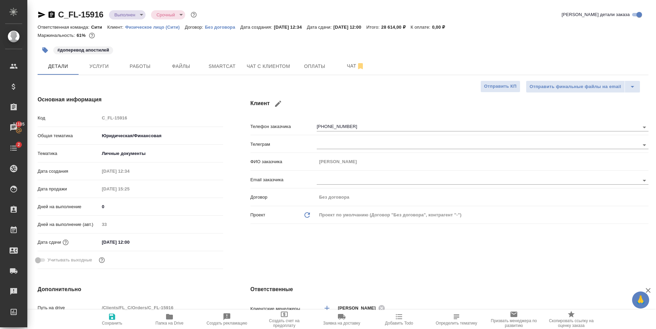
type textarea "x"
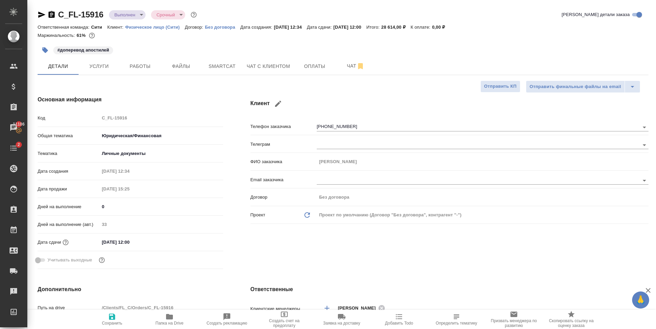
type textarea "x"
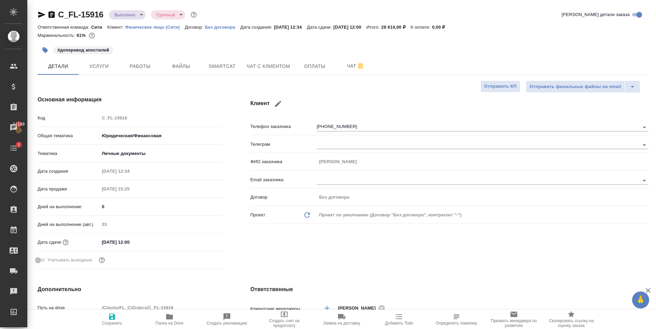
type textarea "x"
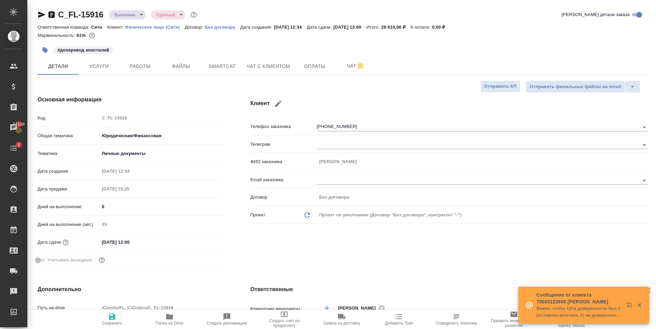
click at [149, 38] on div "Маржинальность: 61%" at bounding box center [343, 35] width 611 height 9
type textarea "x"
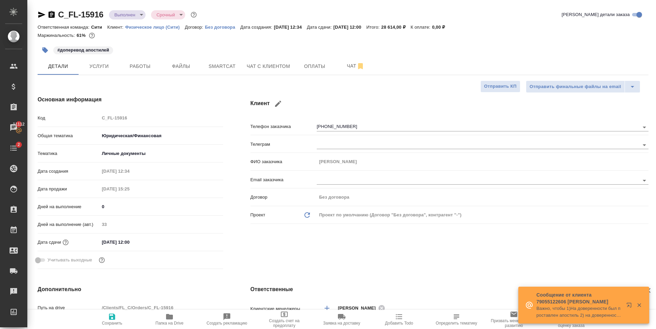
type textarea "x"
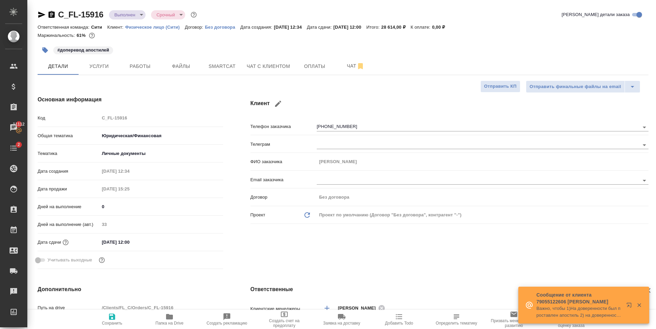
type textarea "x"
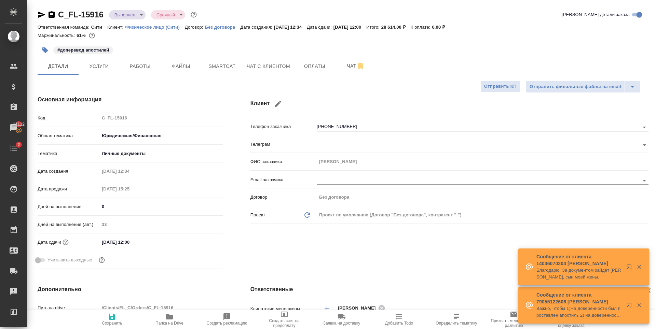
type textarea "x"
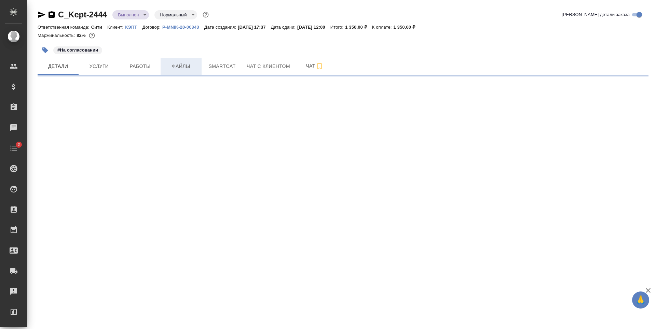
select select "RU"
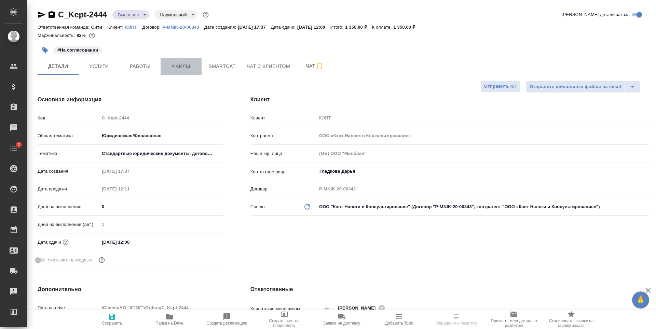
click at [173, 67] on span "Файлы" at bounding box center [181, 66] width 33 height 9
type textarea "x"
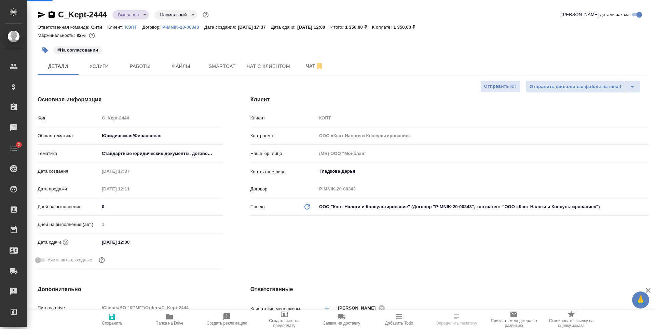
type textarea "x"
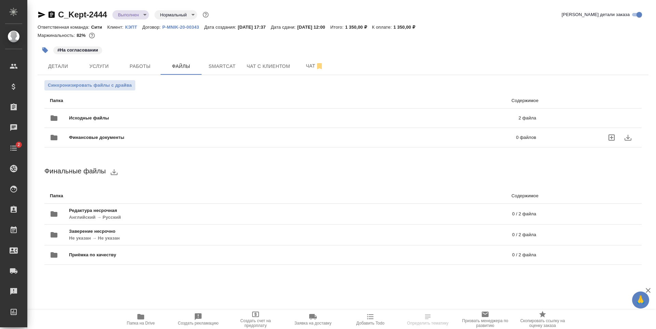
click at [123, 123] on div "Финансовые документы 0 файлов" at bounding box center [293, 138] width 500 height 30
click at [98, 116] on span "Исходные файлы" at bounding box center [191, 118] width 245 height 7
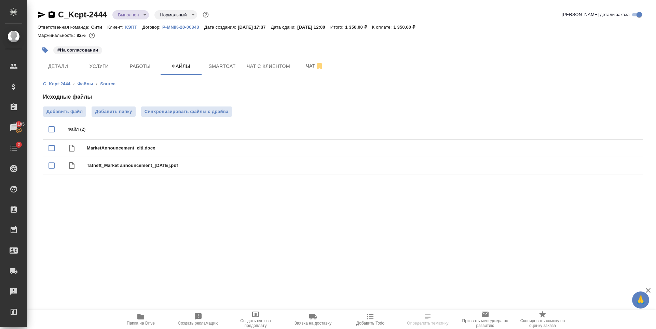
click at [116, 205] on div ".cls-1 fill:#fff; AWATERA [PERSON_NAME] Спецификации Заказы 11105 Чаты 2 Todo П…" at bounding box center [328, 164] width 656 height 329
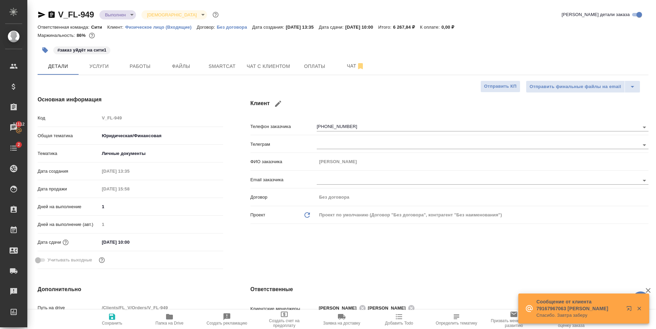
select select "RU"
